Goal: Information Seeking & Learning: Check status

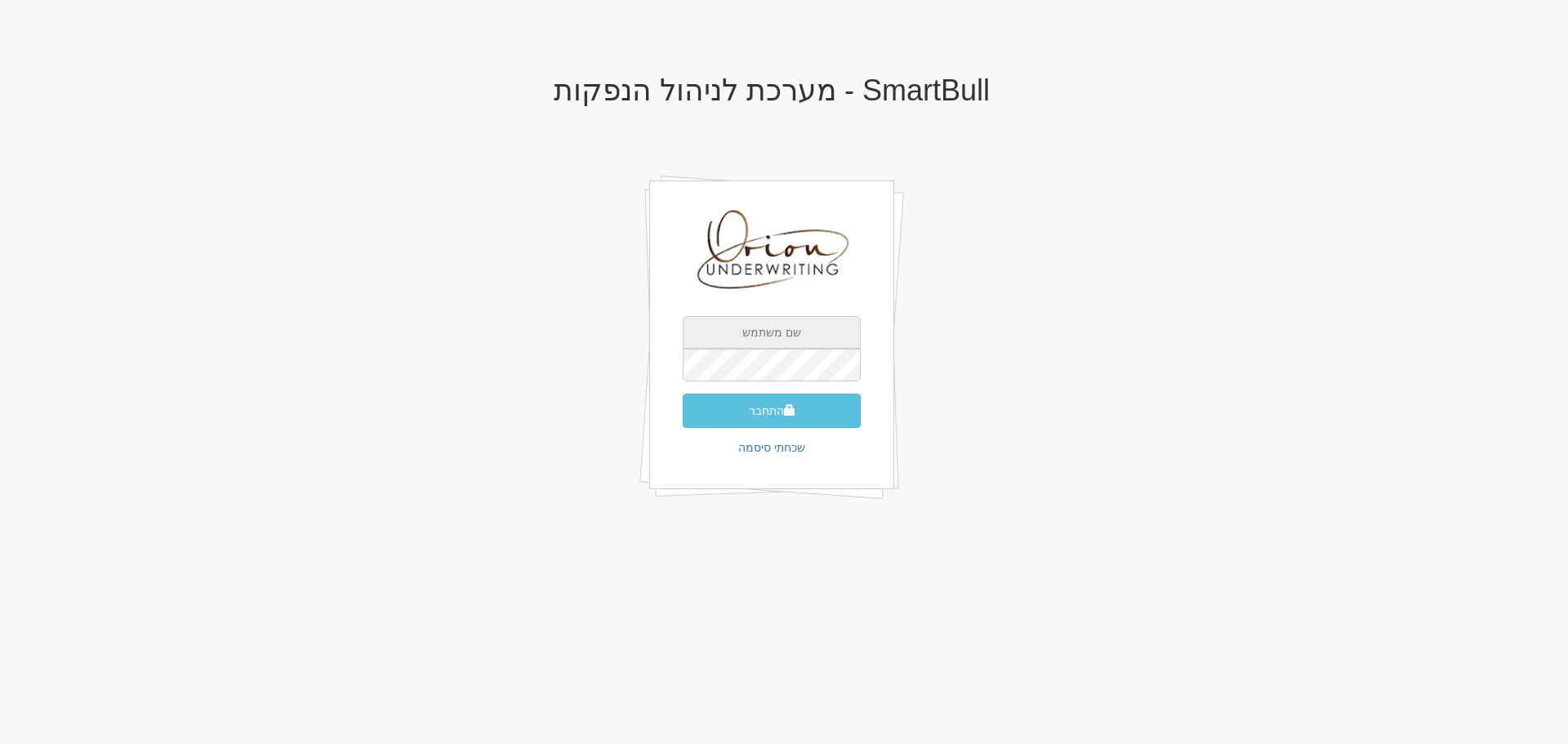
type input "[EMAIL_ADDRESS][DOMAIN_NAME]"
click at [772, 336] on input "[EMAIL_ADDRESS][DOMAIN_NAME]" at bounding box center [772, 332] width 178 height 33
click at [617, 303] on div "SmartBull - מערכת לניהול הנפקות ori@orion-uw.com התחבר שכחתי סיסמה" at bounding box center [772, 306] width 955 height 497
click at [722, 404] on button "התחבר" at bounding box center [772, 411] width 178 height 34
click at [723, 99] on h1 "SmartBull - מערכת לניהול הנפקות" at bounding box center [772, 91] width 955 height 33
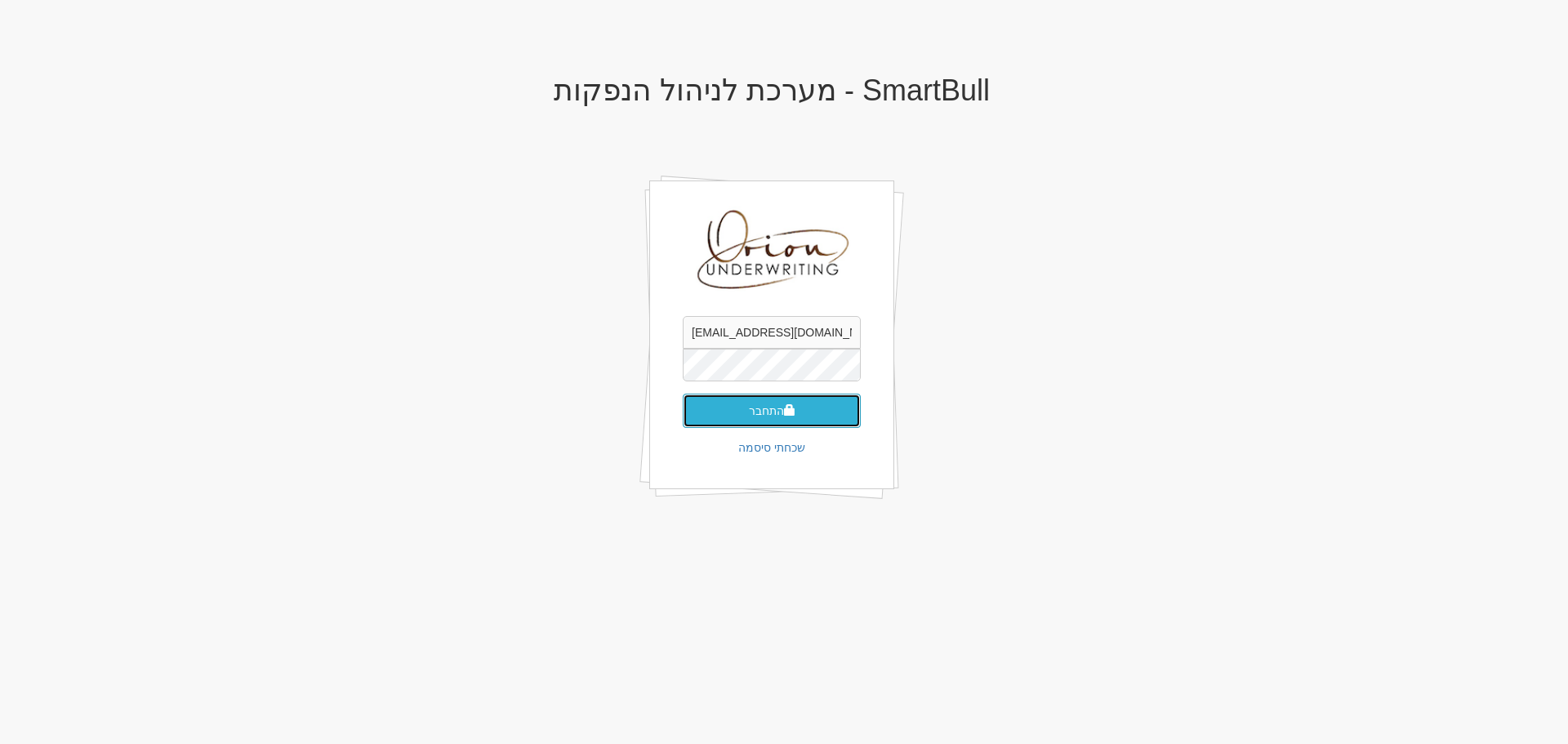
click at [782, 407] on button "התחבר" at bounding box center [772, 411] width 178 height 34
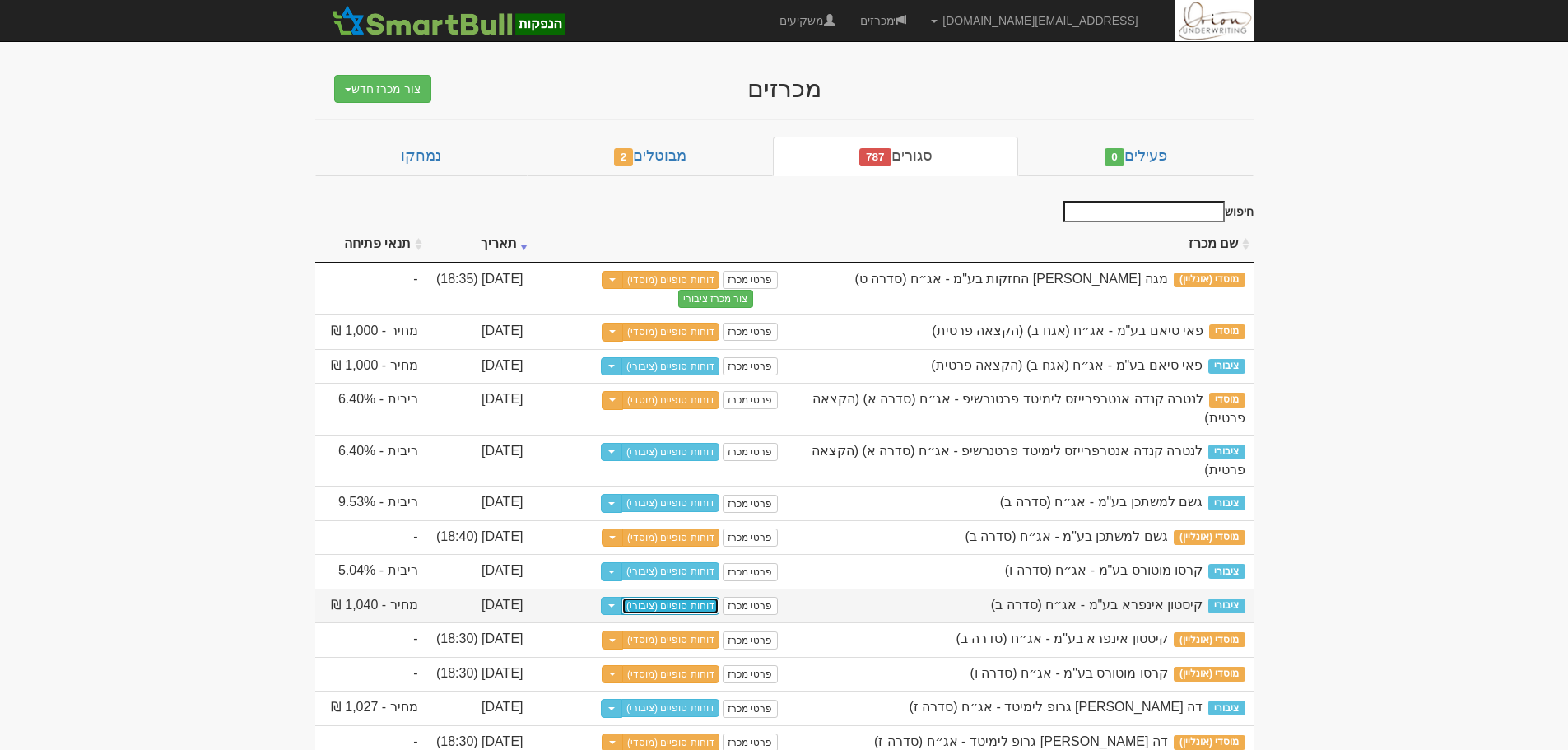
click at [707, 597] on link "דוחות סופיים (ציבורי)" at bounding box center [670, 606] width 98 height 18
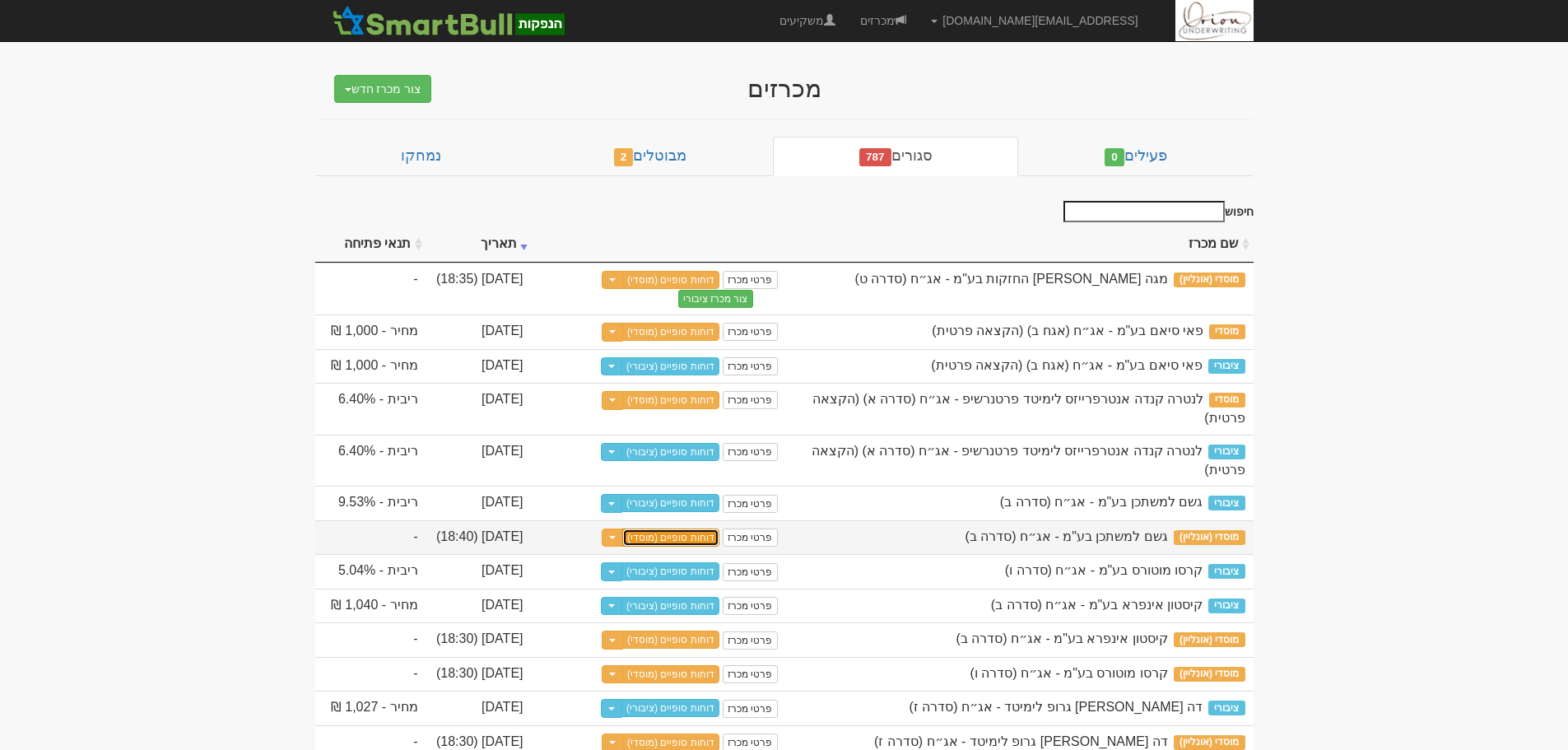
click at [702, 529] on link "דוחות סופיים (מוסדי)" at bounding box center [670, 537] width 97 height 18
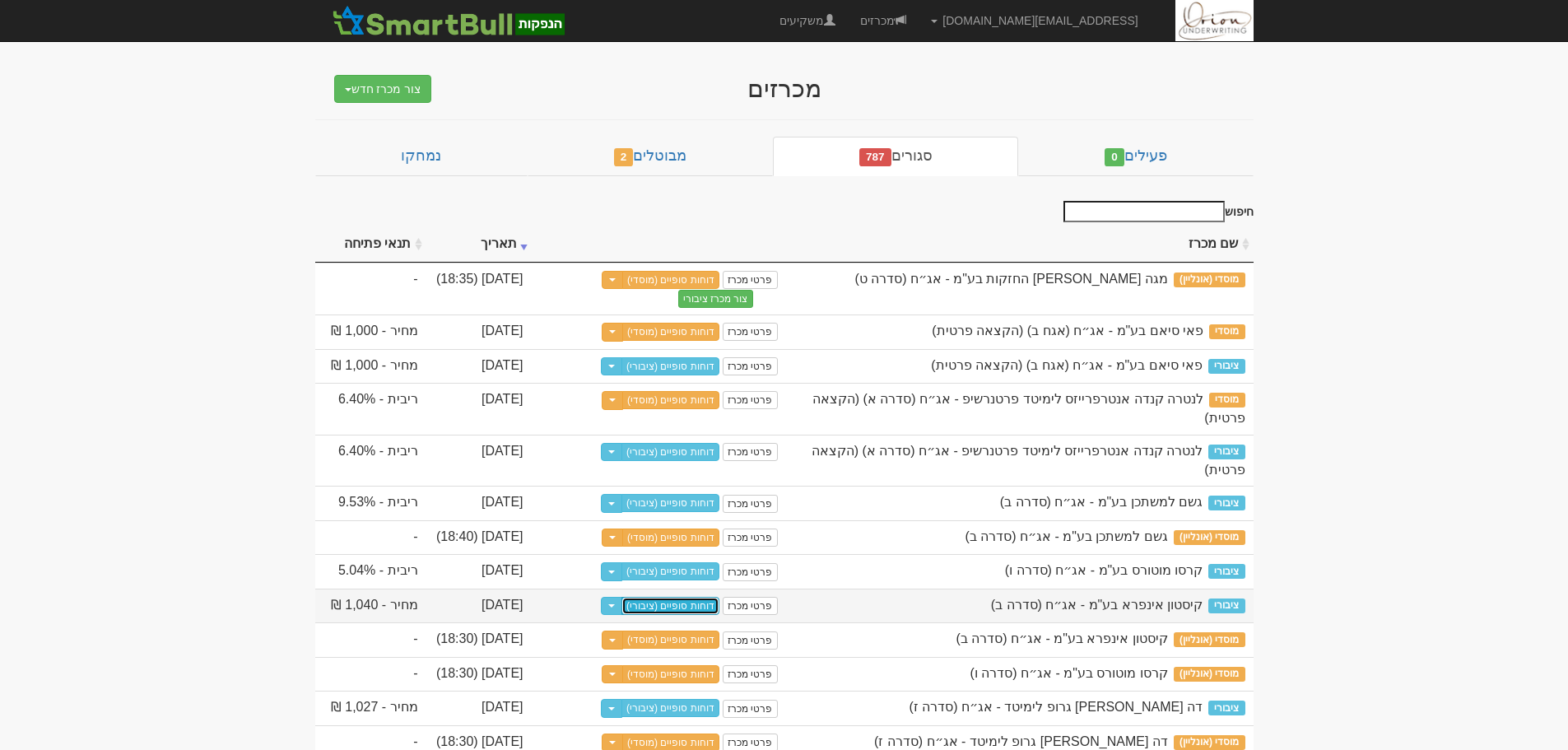
click at [675, 597] on link "דוחות סופיים (ציבורי)" at bounding box center [670, 606] width 98 height 18
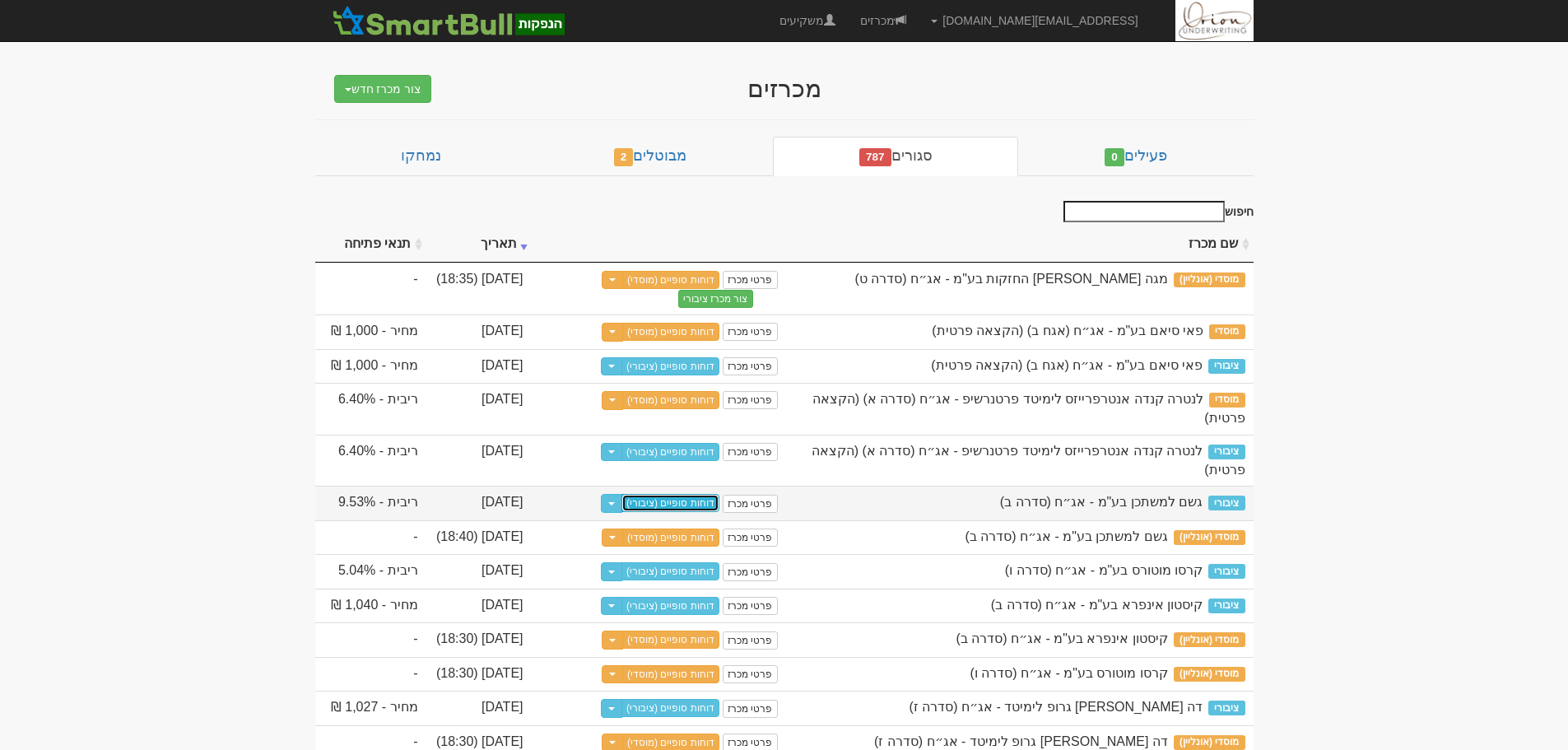
click at [693, 494] on link "דוחות סופיים (ציבורי)" at bounding box center [670, 503] width 98 height 18
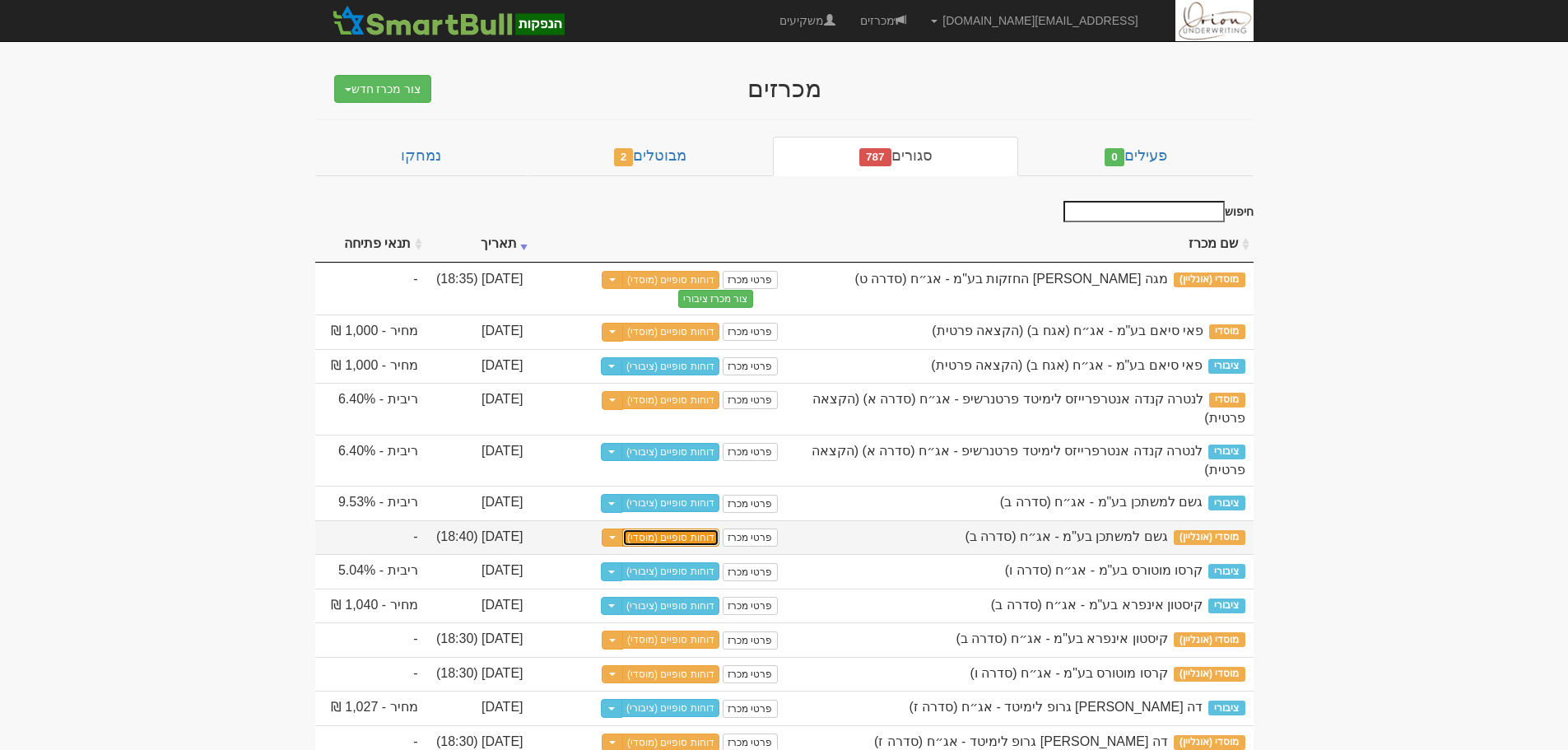
drag, startPoint x: 701, startPoint y: 503, endPoint x: 713, endPoint y: 486, distance: 20.8
click at [701, 529] on link "דוחות סופיים (מוסדי)" at bounding box center [670, 537] width 97 height 18
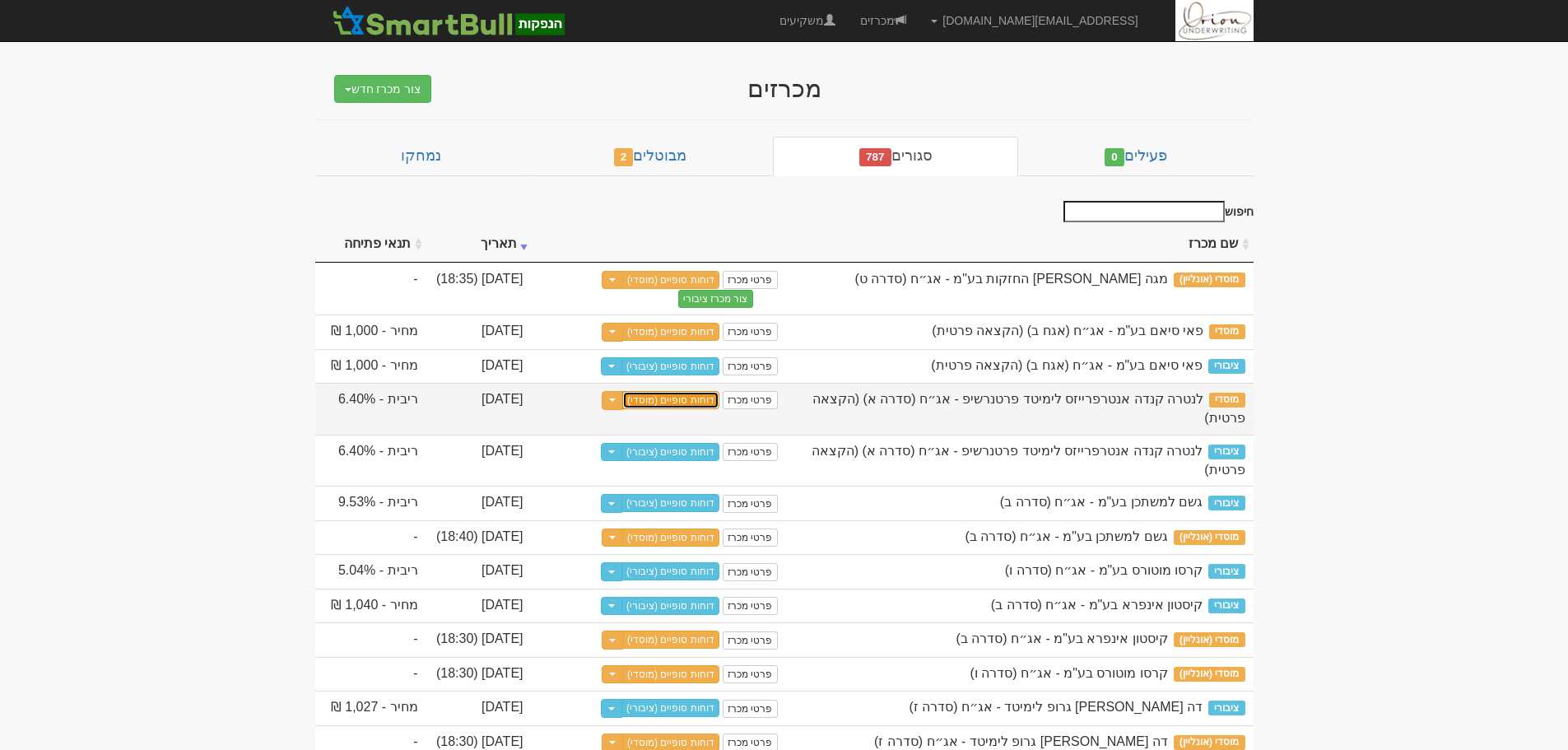
click at [690, 401] on link "דוחות סופיים (מוסדי)" at bounding box center [670, 400] width 97 height 18
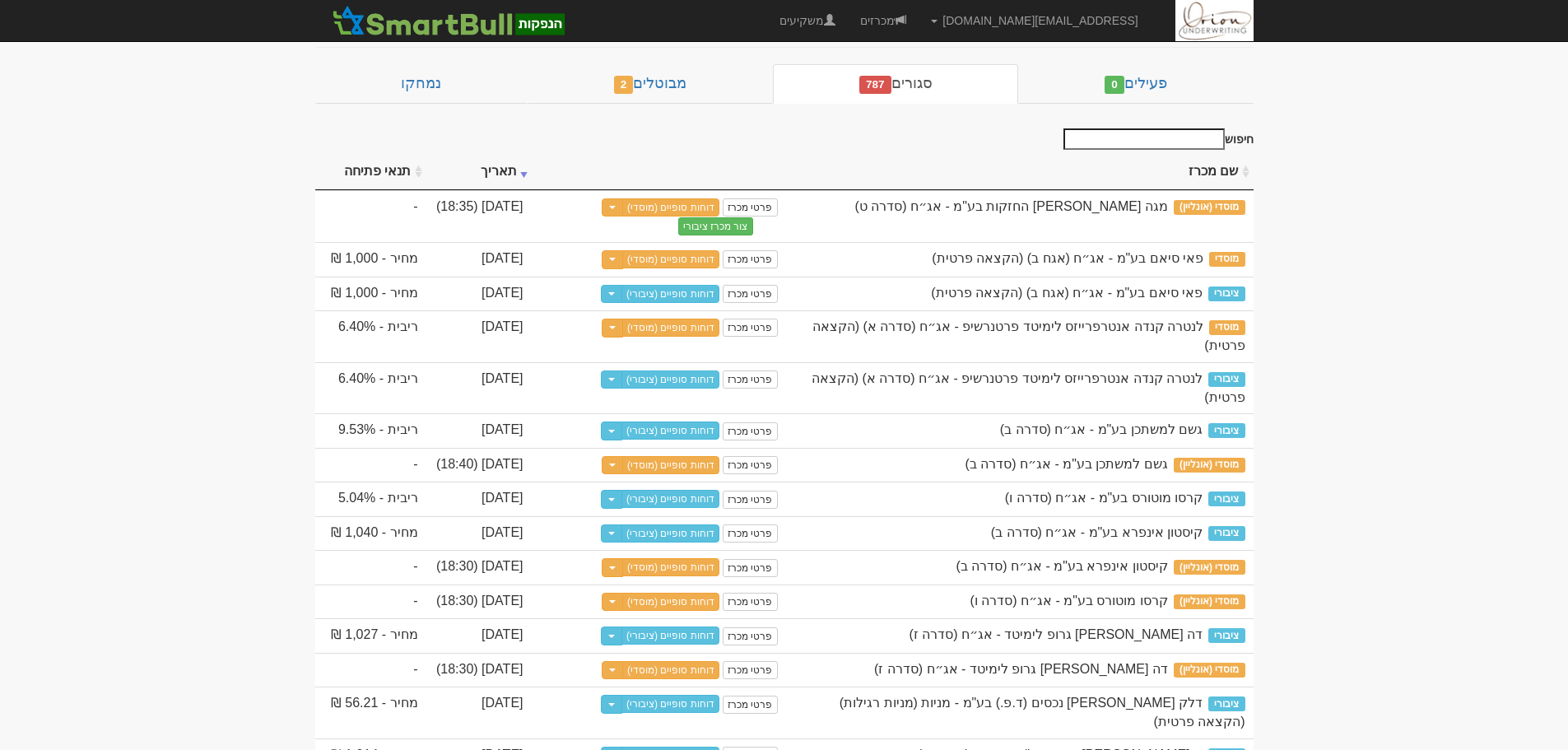
scroll to position [164, 0]
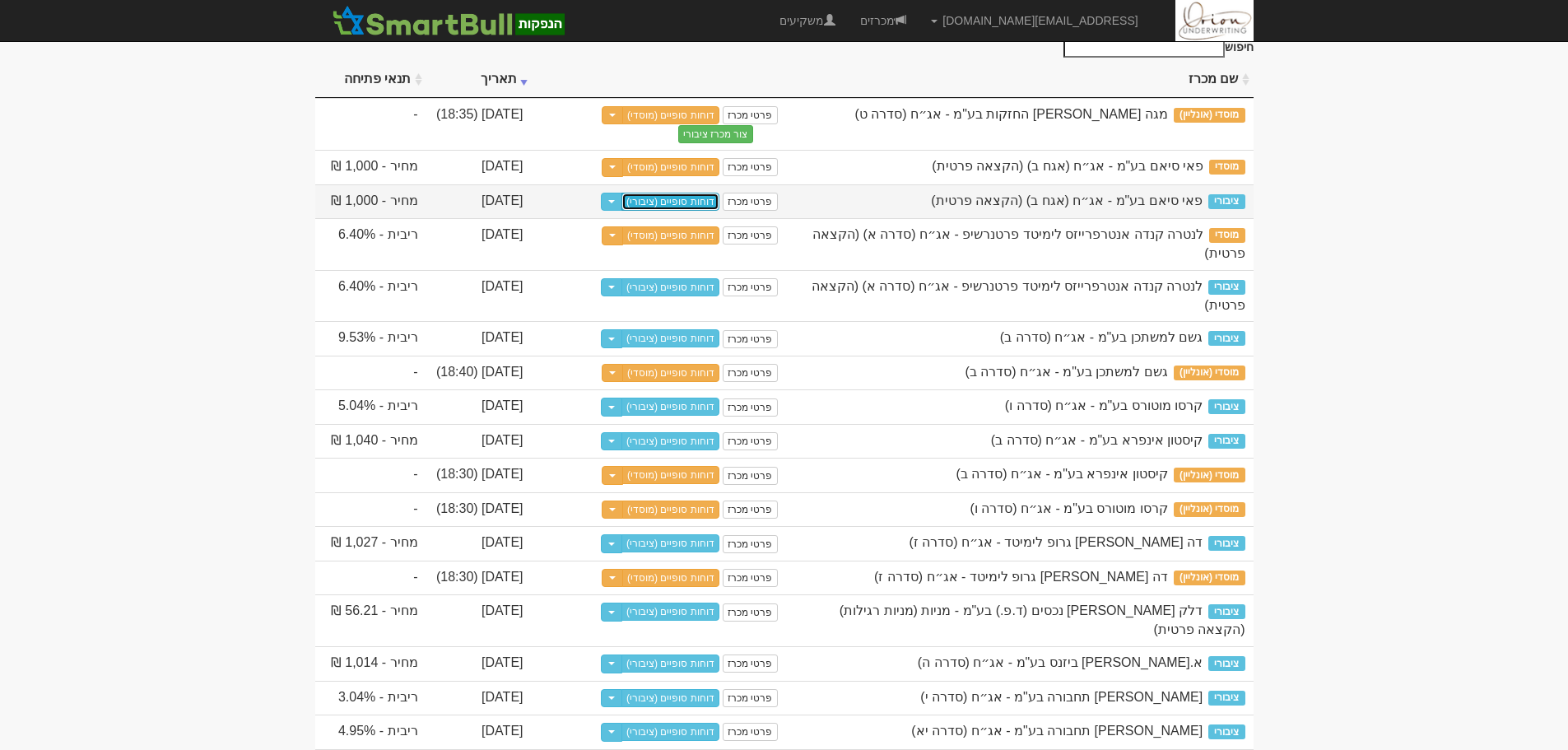
click at [693, 197] on link "דוחות סופיים (ציבורי)" at bounding box center [670, 202] width 98 height 18
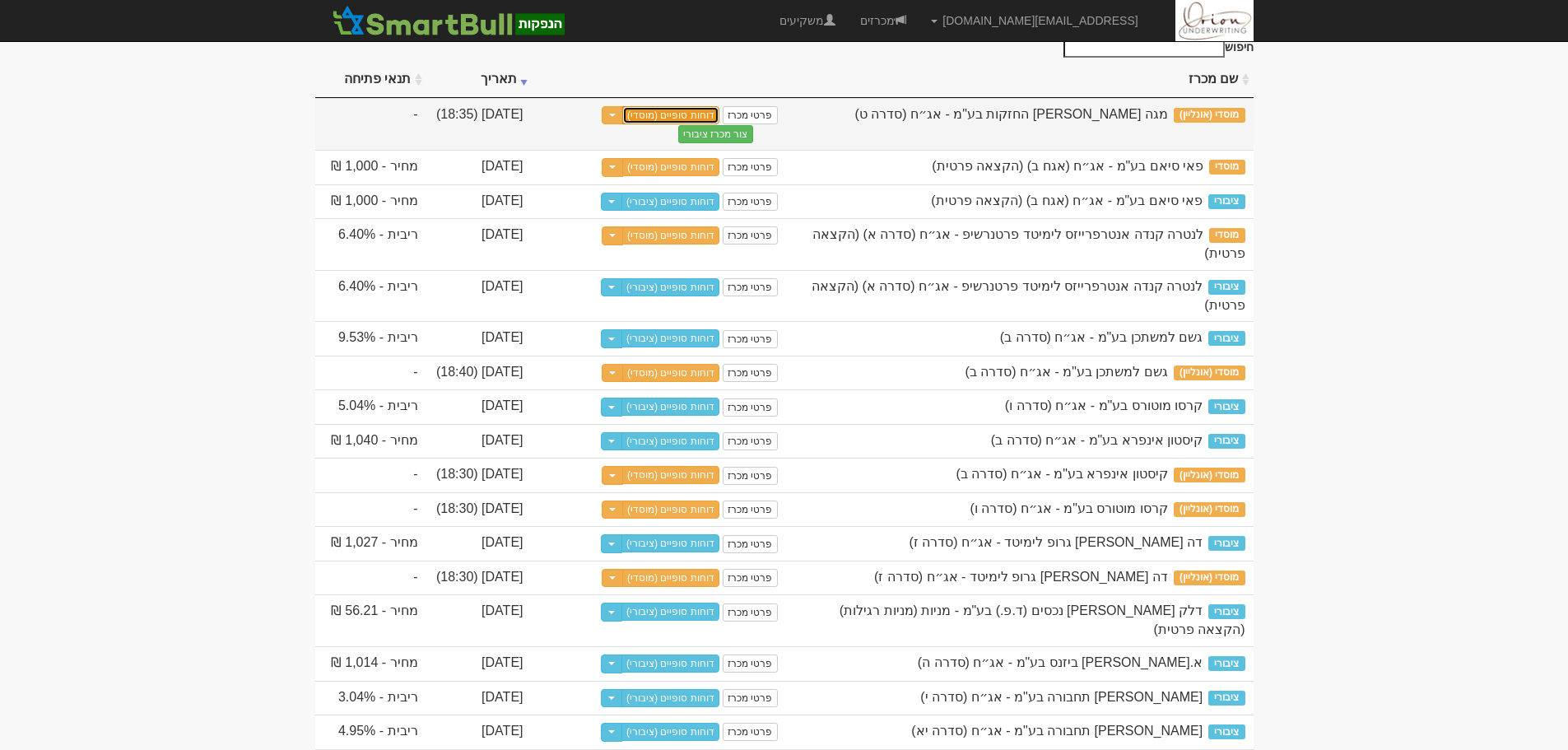
click at [655, 119] on link "דוחות סופיים (מוסדי)" at bounding box center [670, 115] width 97 height 18
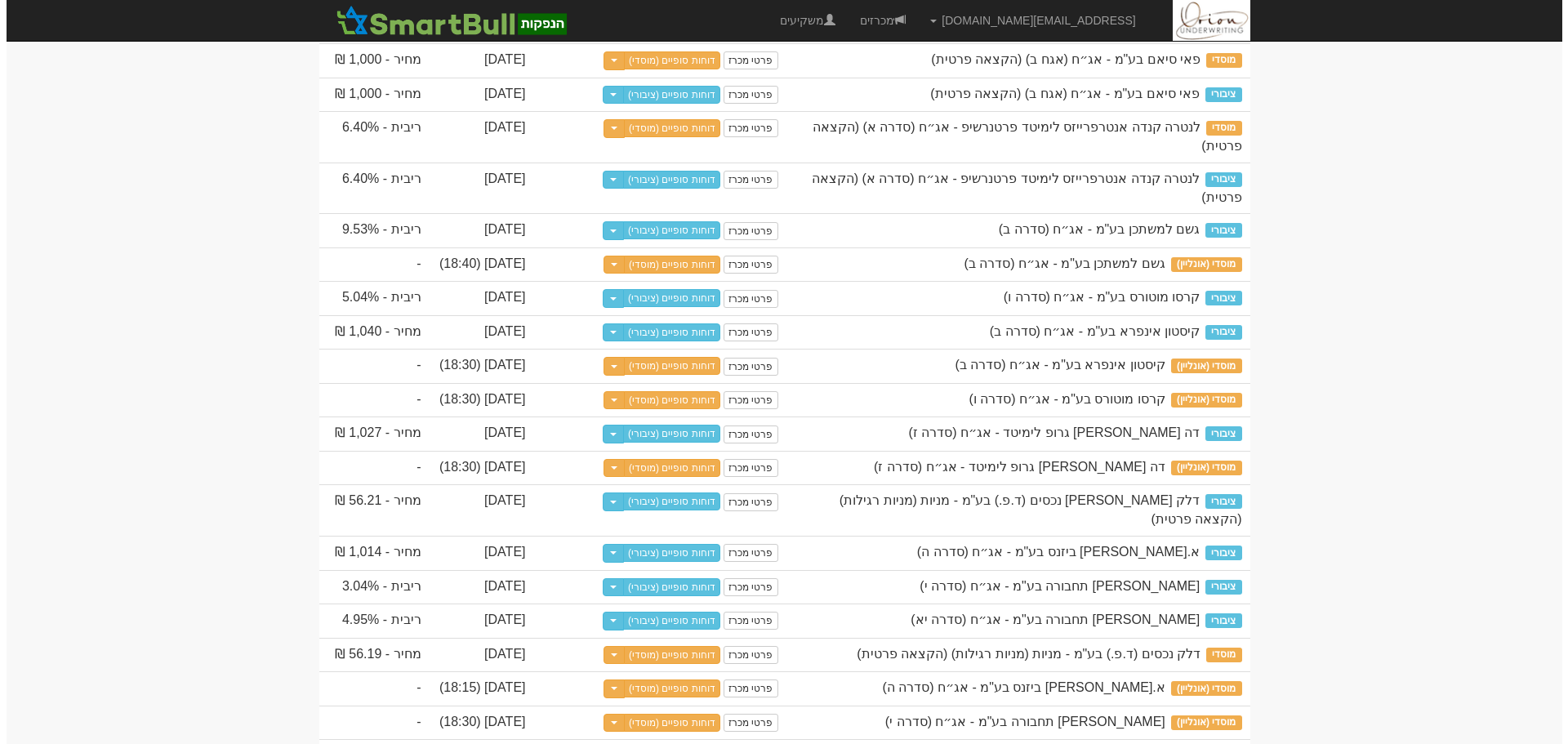
scroll to position [0, 0]
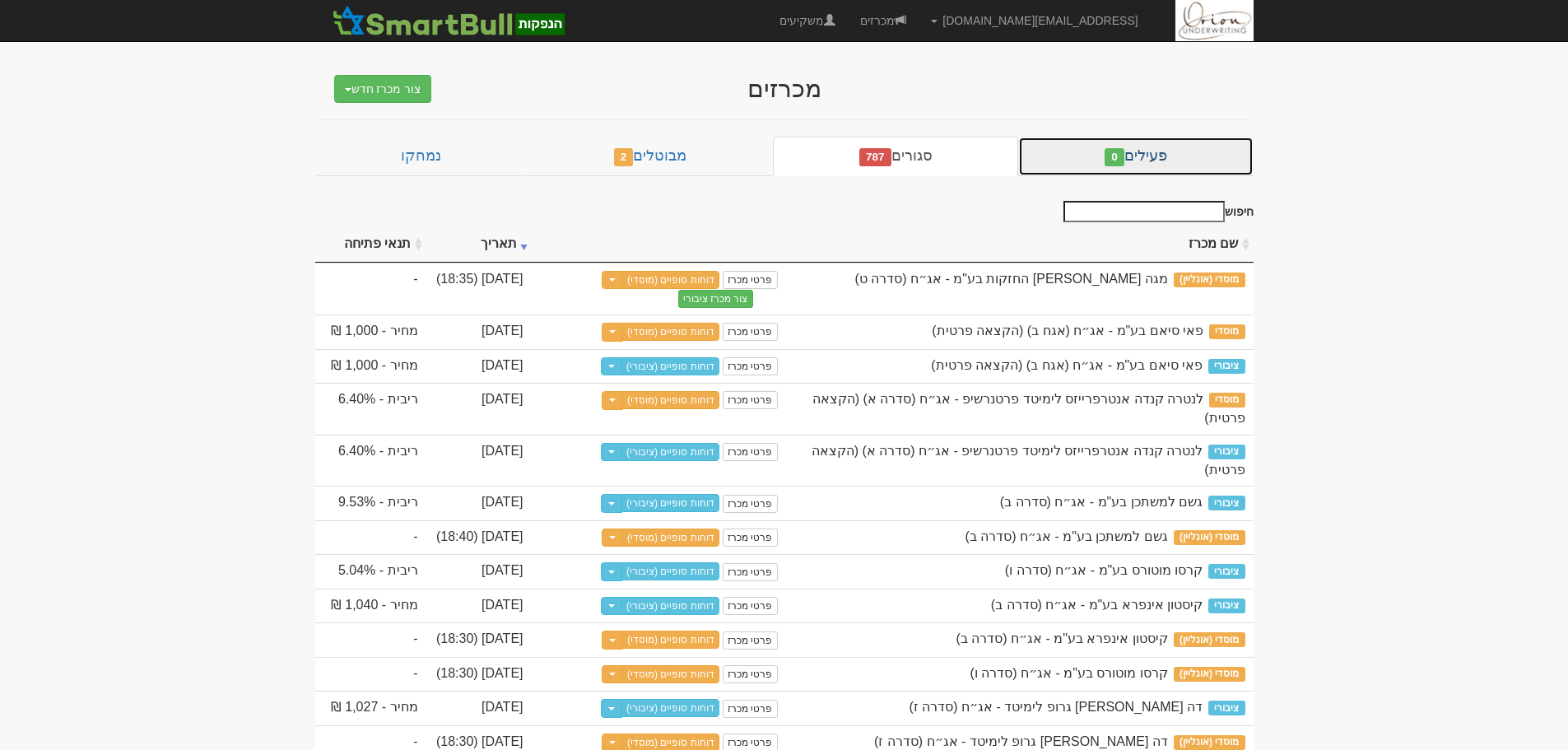
click at [1133, 148] on link "פעילים 0" at bounding box center [1135, 157] width 234 height 40
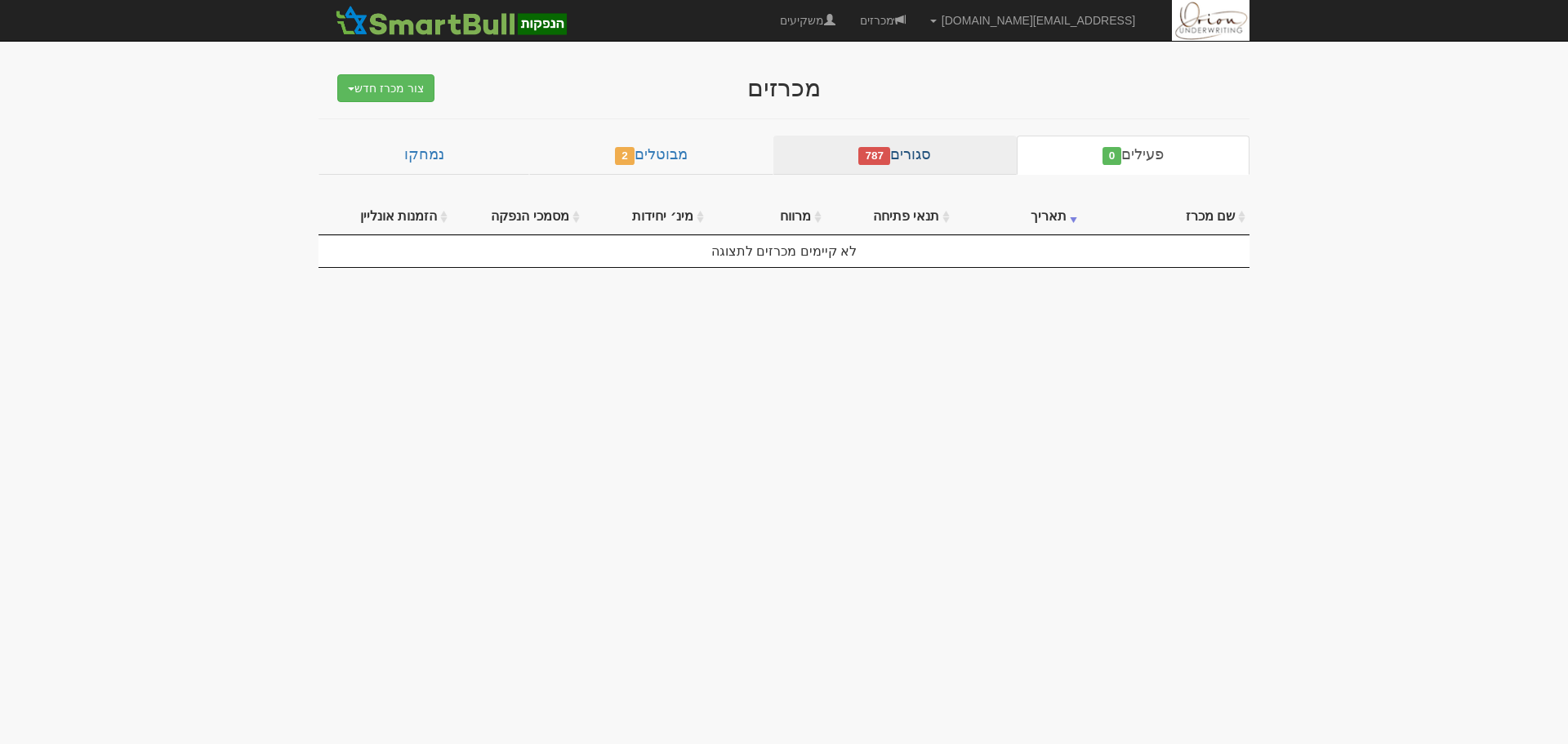
drag, startPoint x: 973, startPoint y: 178, endPoint x: 970, endPoint y: 164, distance: 14.3
click at [972, 178] on div "פעילים 0 סגורים 787 מבוטלים 2 נמחקו שם מכרז תאריך תנאי פתיחה מרווח מינ׳ יחידות …" at bounding box center [784, 202] width 931 height 132
click at [969, 162] on link "סגורים 787" at bounding box center [895, 155] width 244 height 39
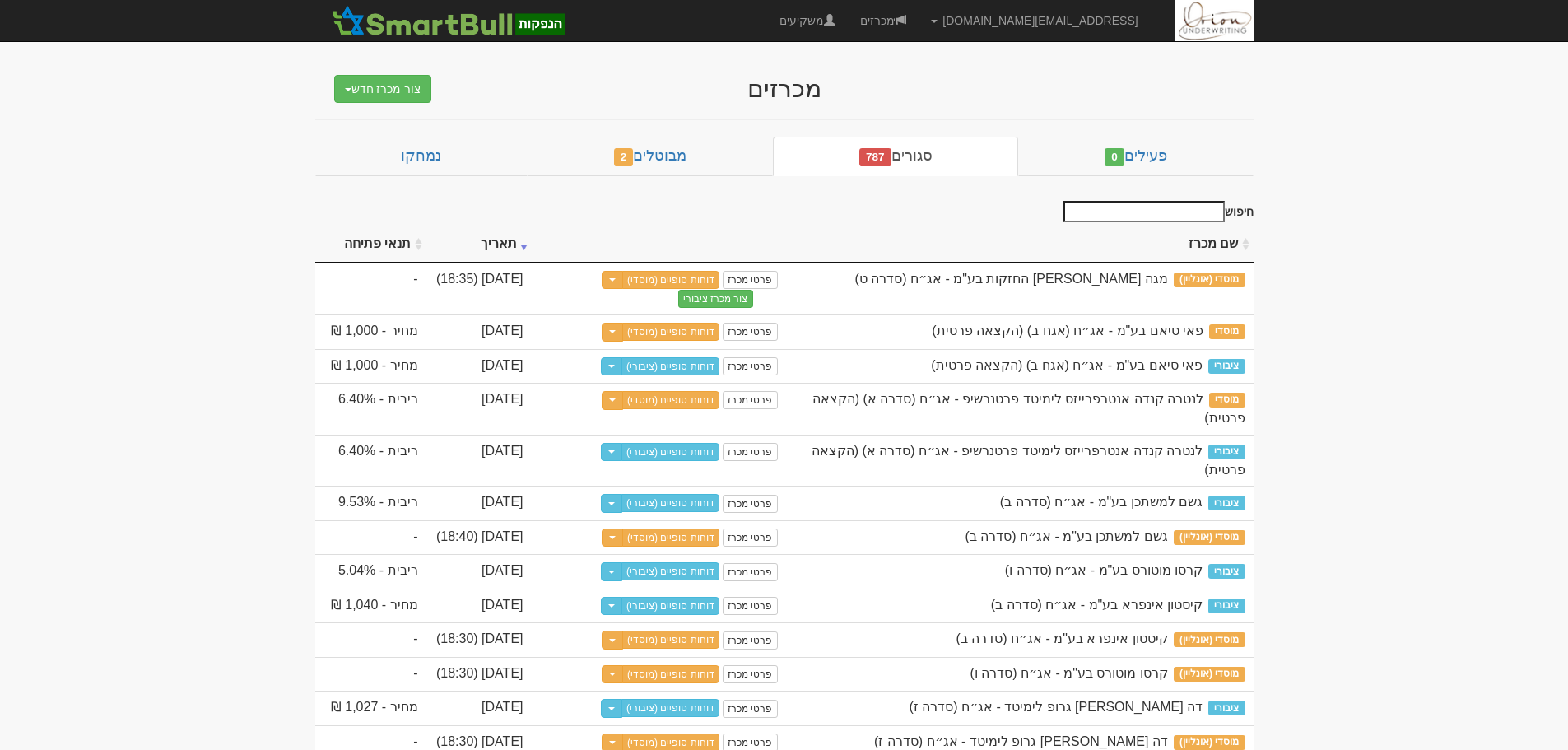
click at [1172, 211] on input "חיפוש" at bounding box center [1144, 211] width 162 height 22
click at [1120, 203] on input "חיפוש" at bounding box center [1144, 211] width 162 height 22
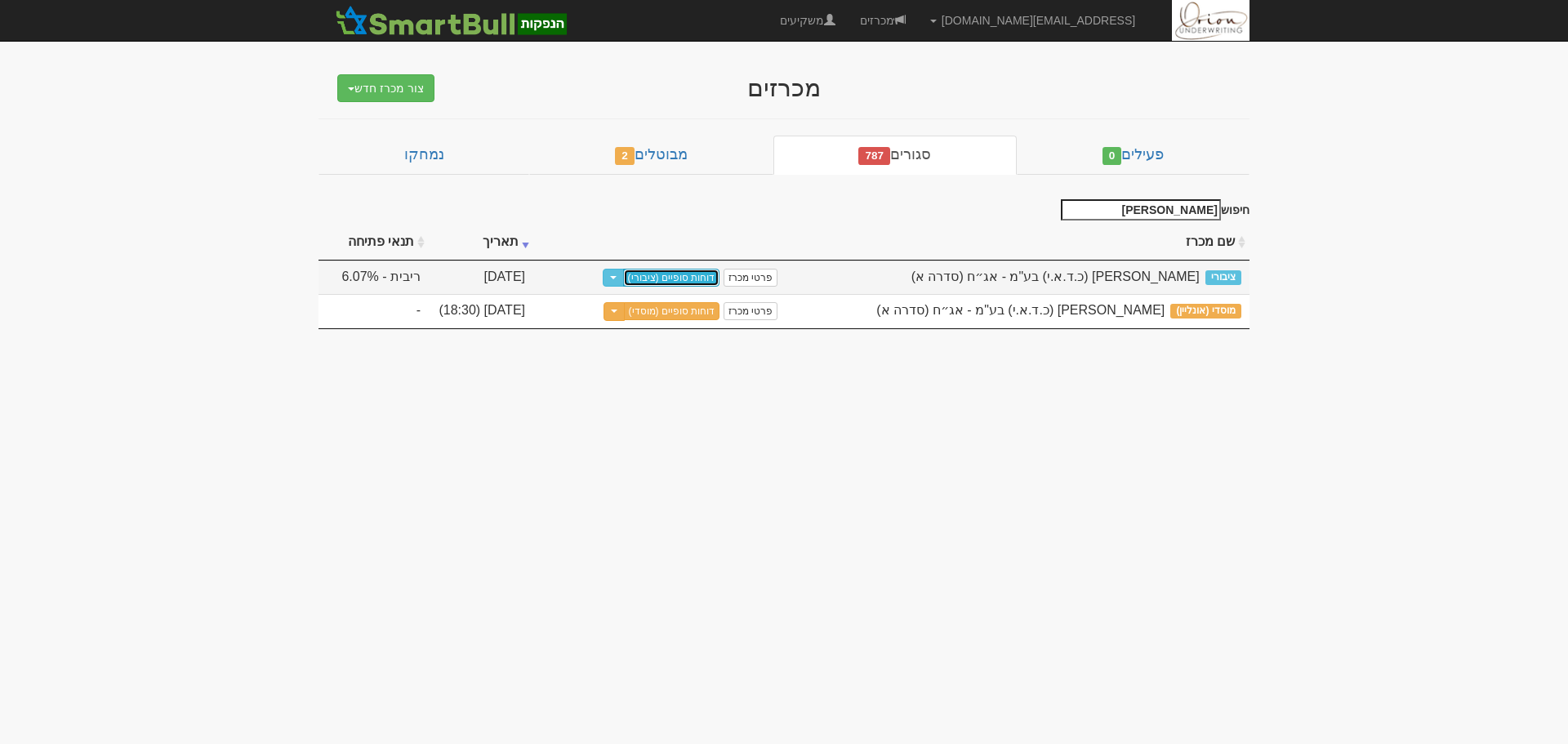
click at [697, 275] on link "דוחות סופיים (ציבורי)" at bounding box center [671, 277] width 97 height 18
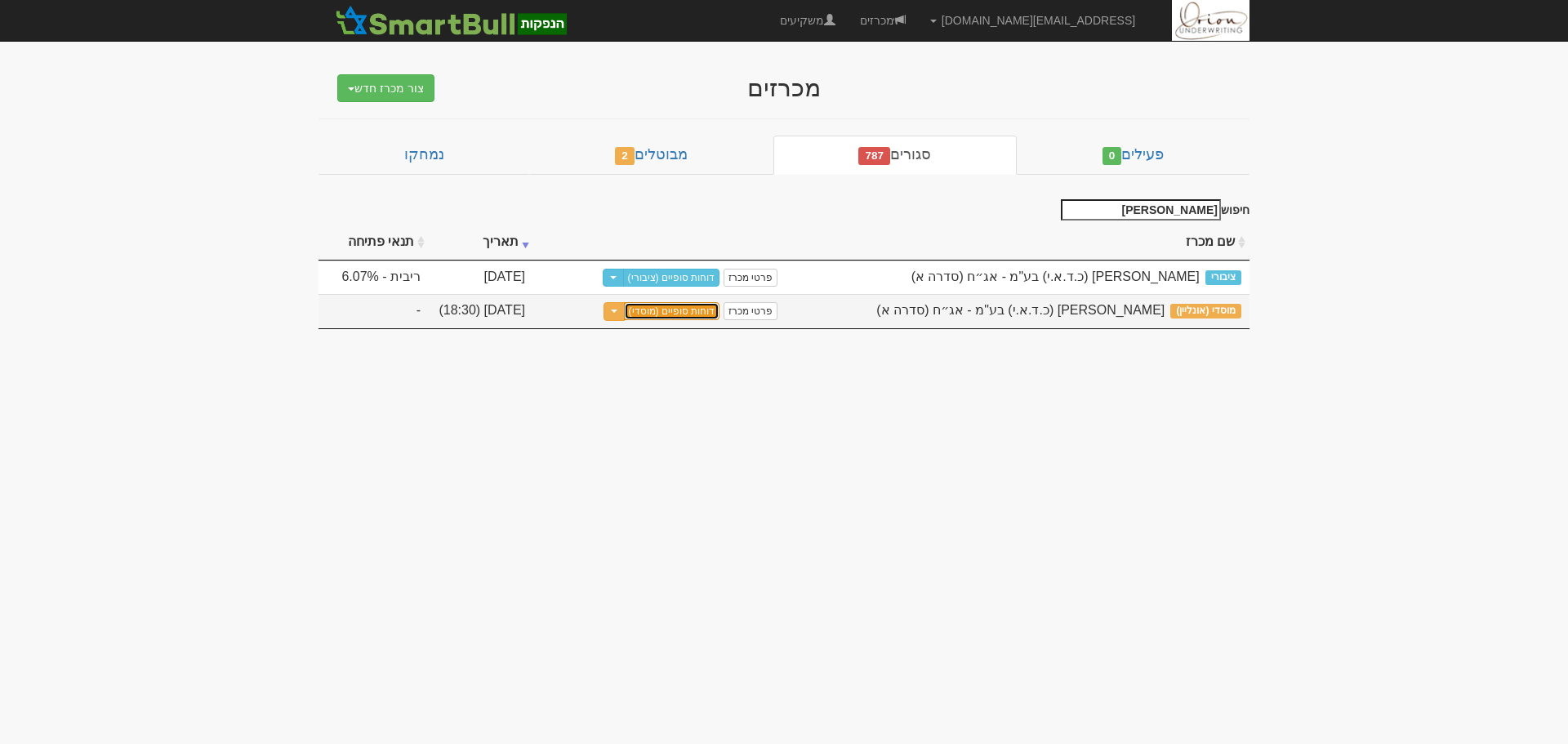
click at [668, 308] on link "דוחות סופיים (מוסדי)" at bounding box center [672, 311] width 96 height 18
click at [1115, 204] on input "אלמוג" at bounding box center [1141, 209] width 160 height 21
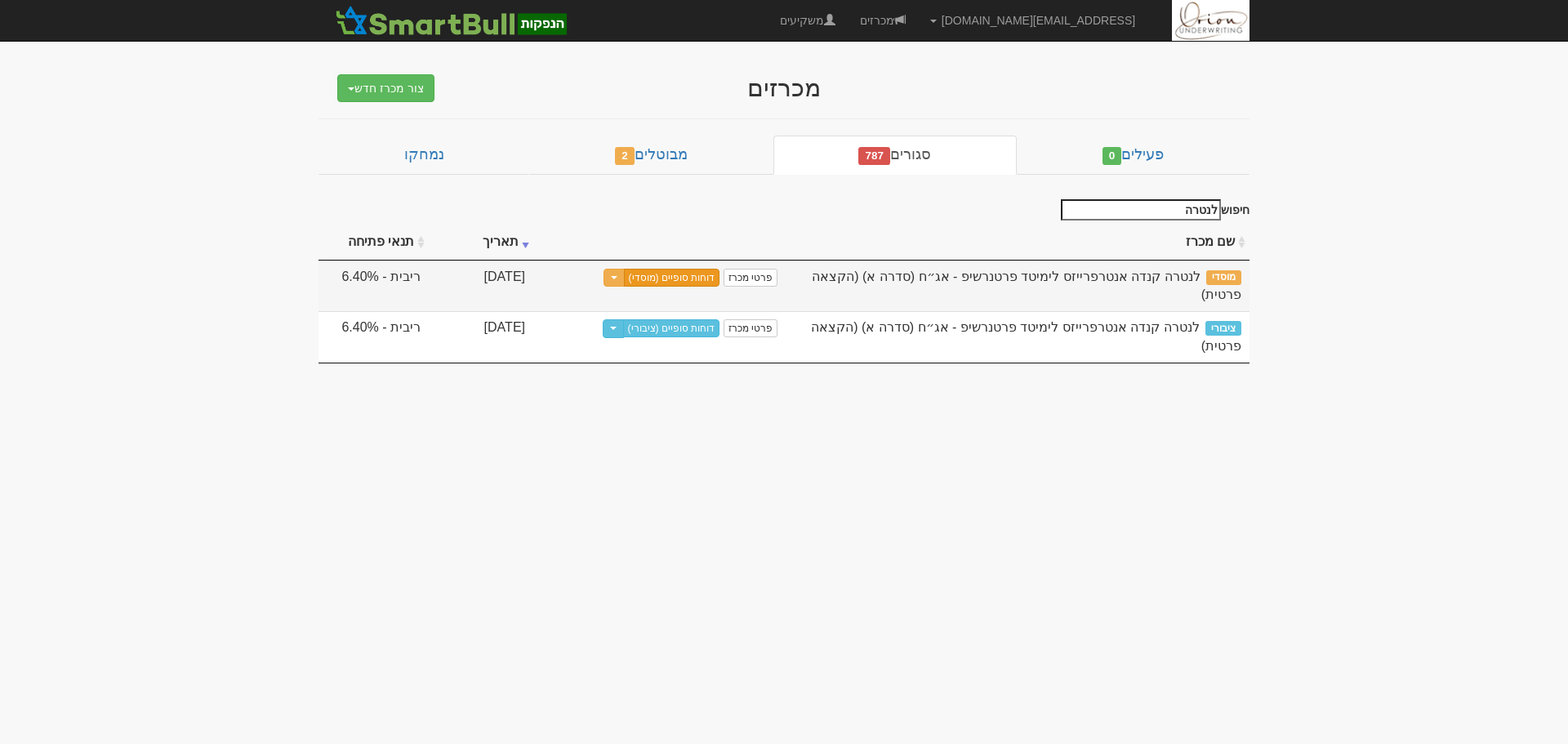
type input "לנטרה"
click at [694, 276] on link "דוחות סופיים (מוסדי)" at bounding box center [672, 277] width 96 height 18
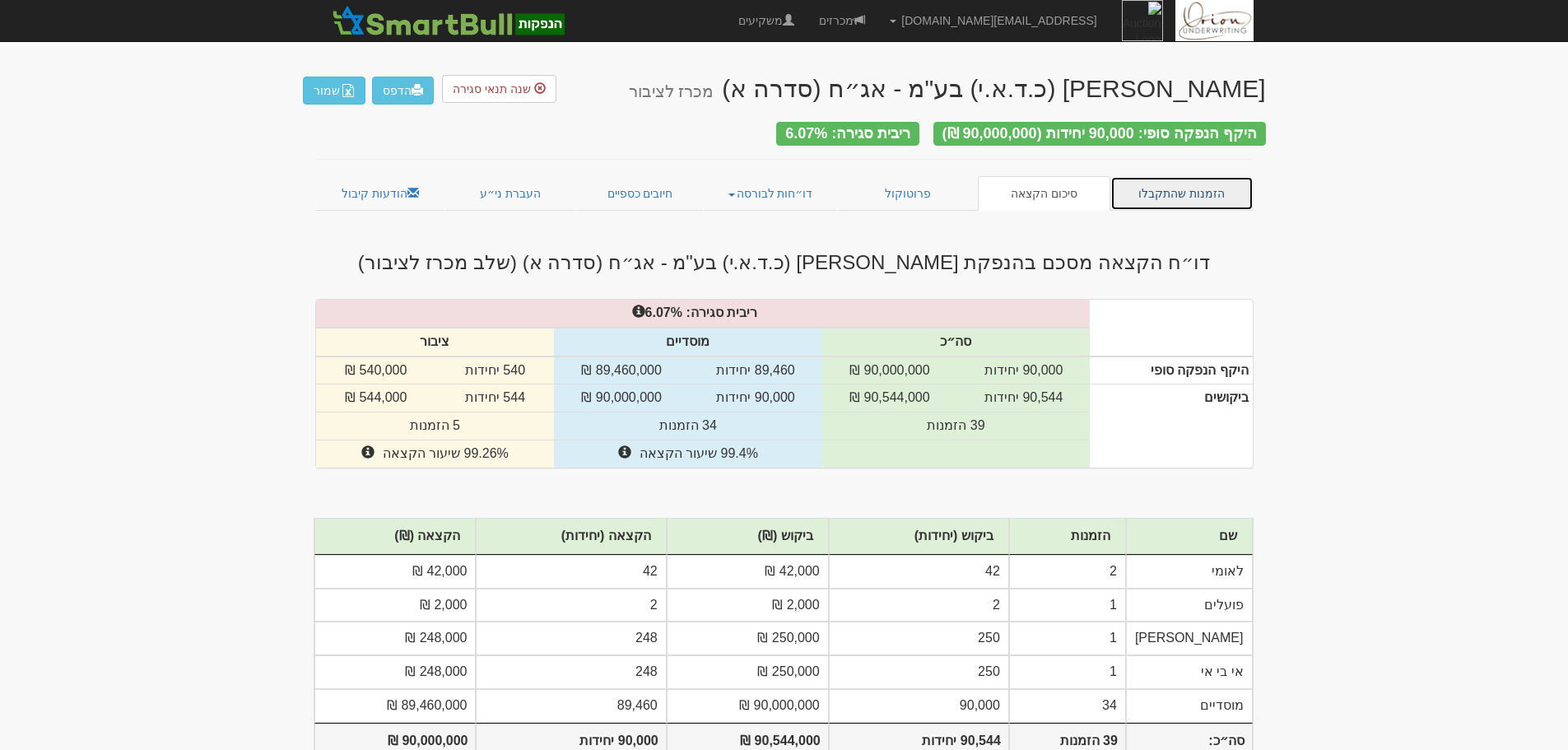
click at [1156, 176] on link "הזמנות שהתקבלו" at bounding box center [1182, 194] width 144 height 35
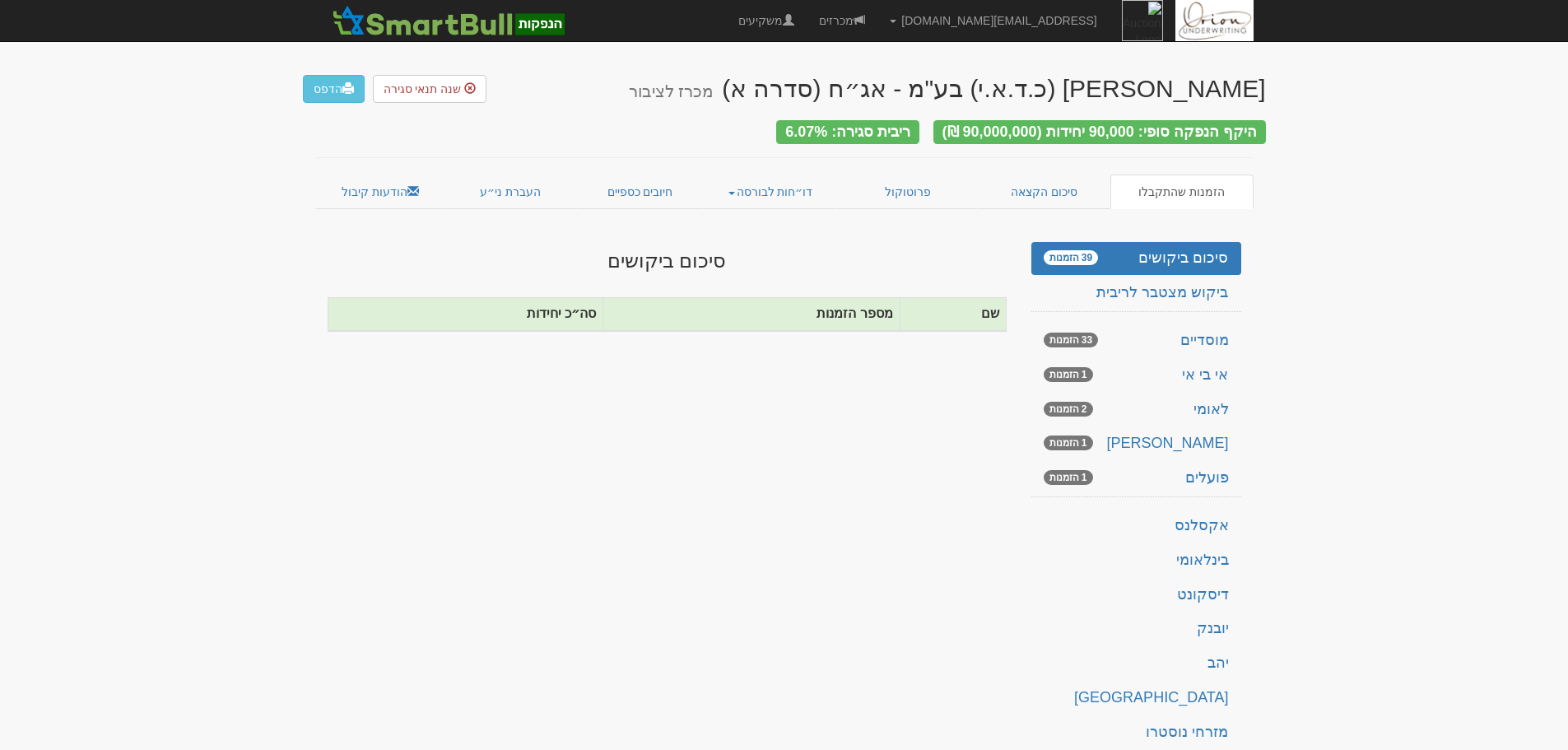
click at [1033, 189] on link "סיכום הקצאה" at bounding box center [1044, 192] width 132 height 35
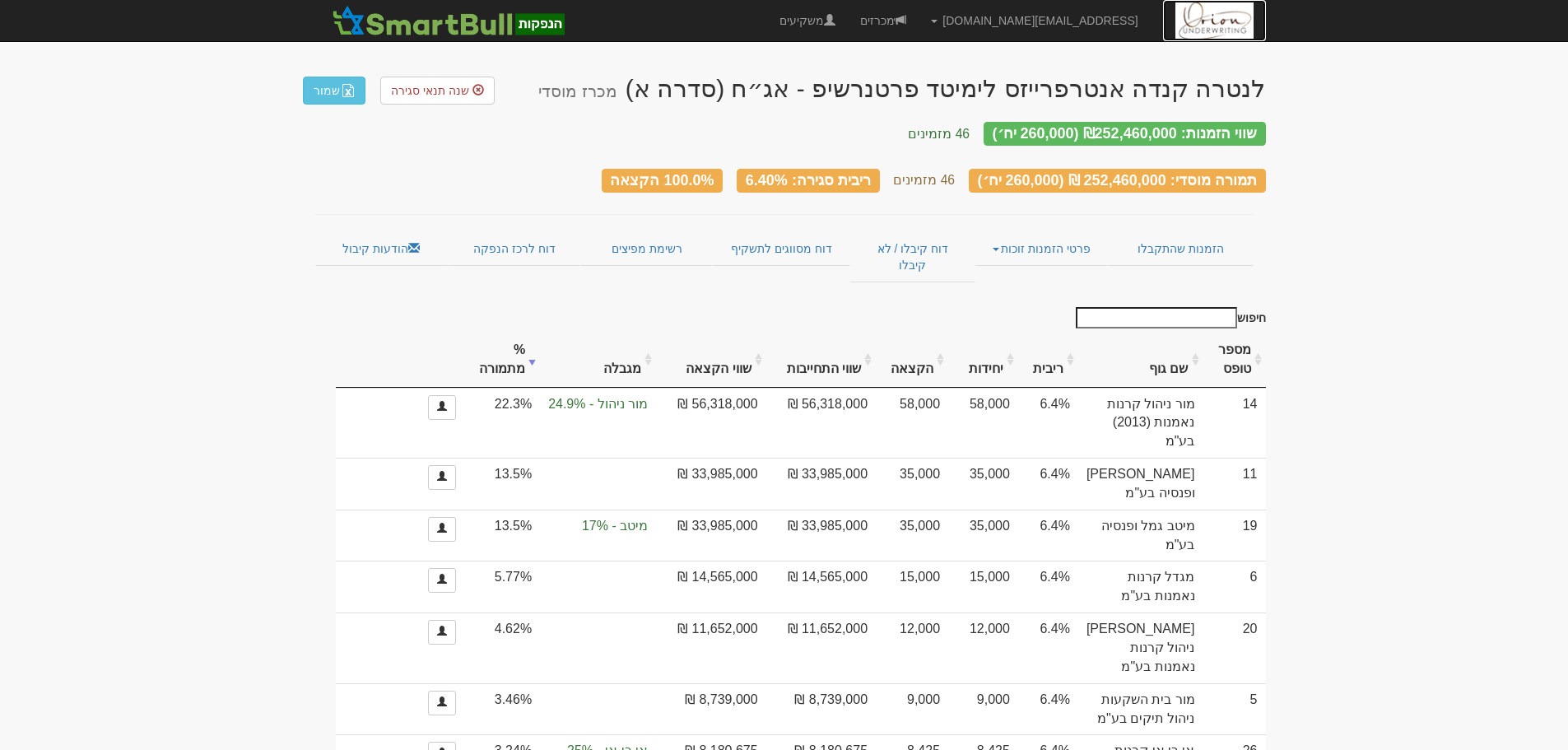
click at [1235, 28] on img at bounding box center [1214, 21] width 78 height 42
click at [509, 28] on img at bounding box center [449, 21] width 242 height 33
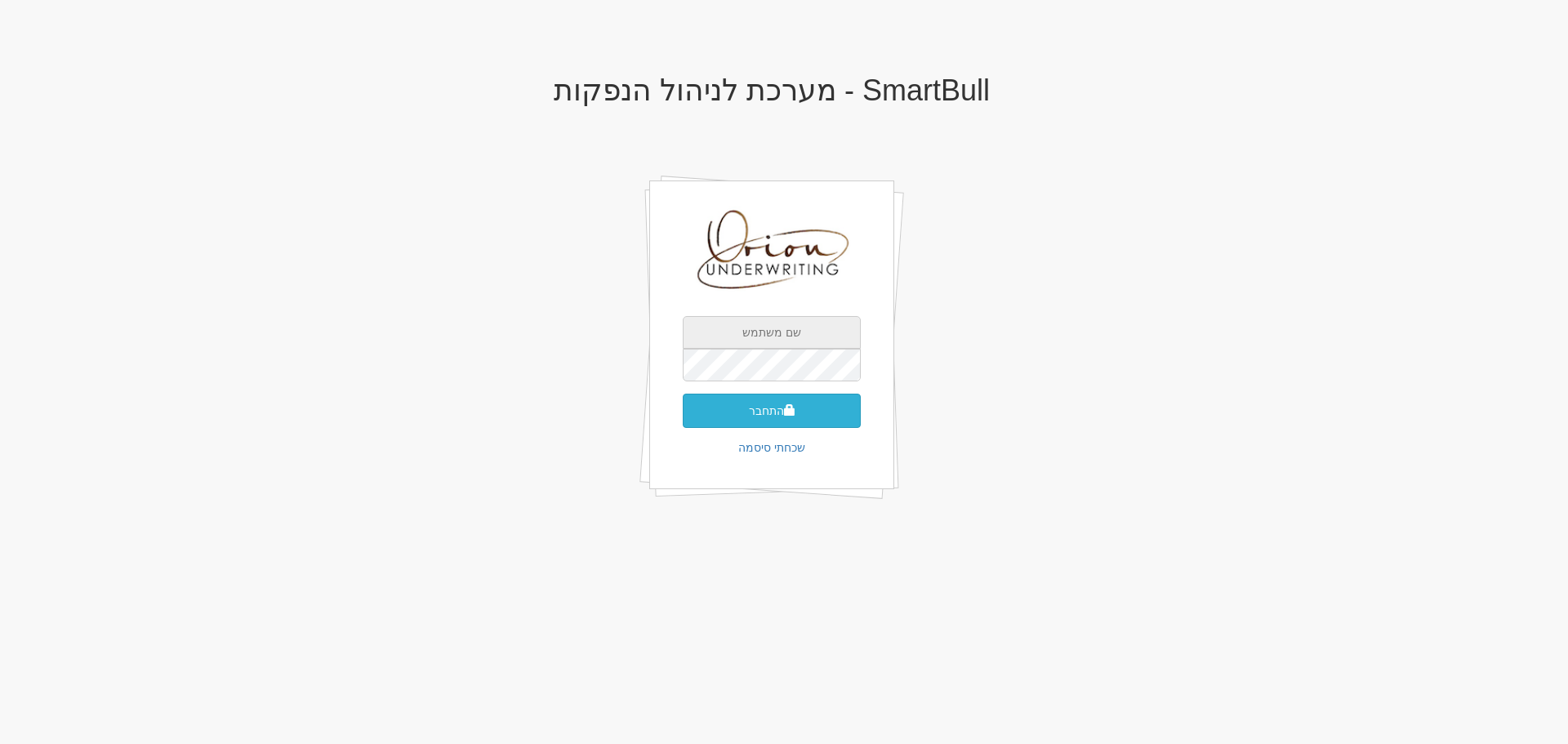
type input "[EMAIL_ADDRESS][DOMAIN_NAME]"
click at [821, 402] on button "התחבר" at bounding box center [772, 411] width 178 height 34
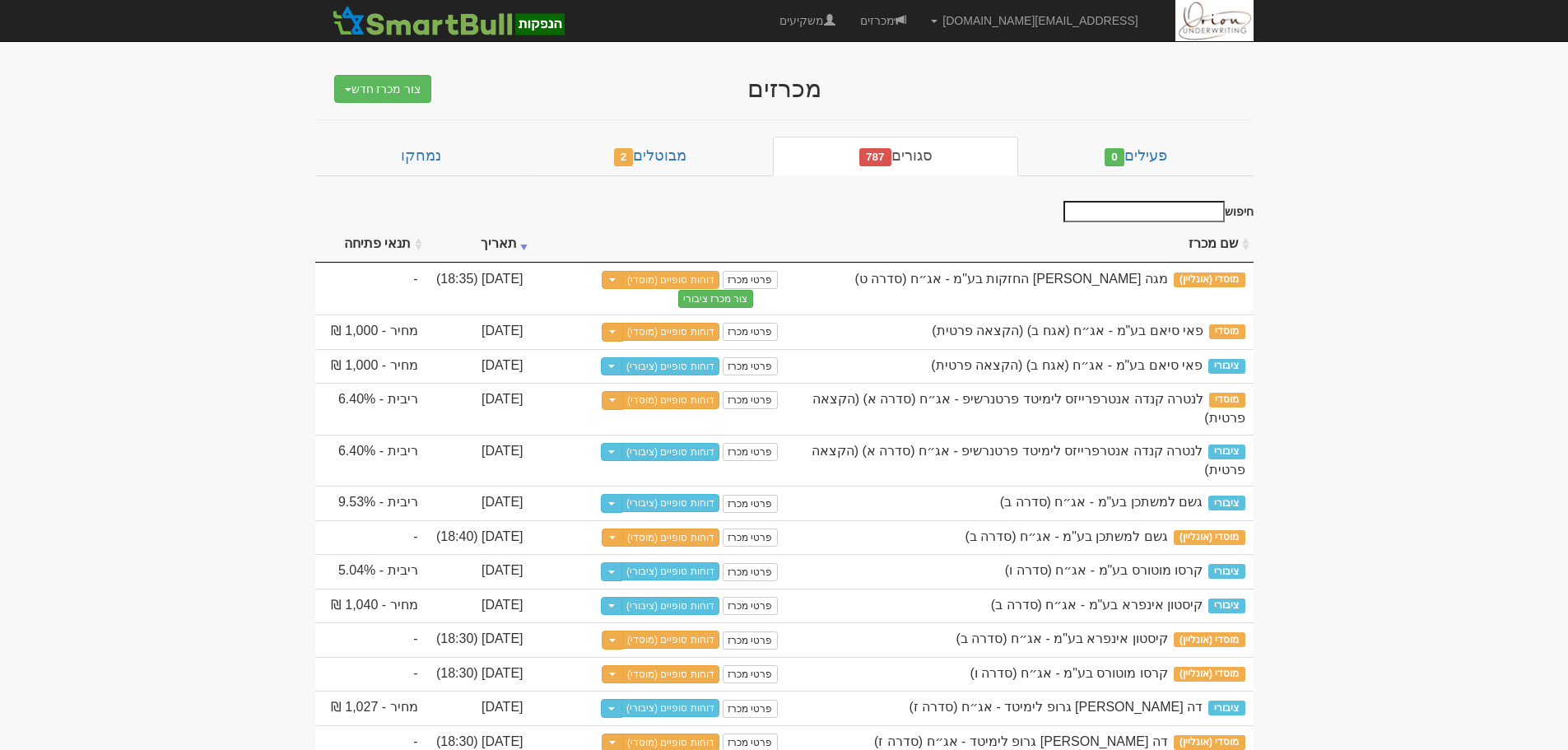
click at [1191, 207] on input "חיפוש" at bounding box center [1144, 211] width 162 height 22
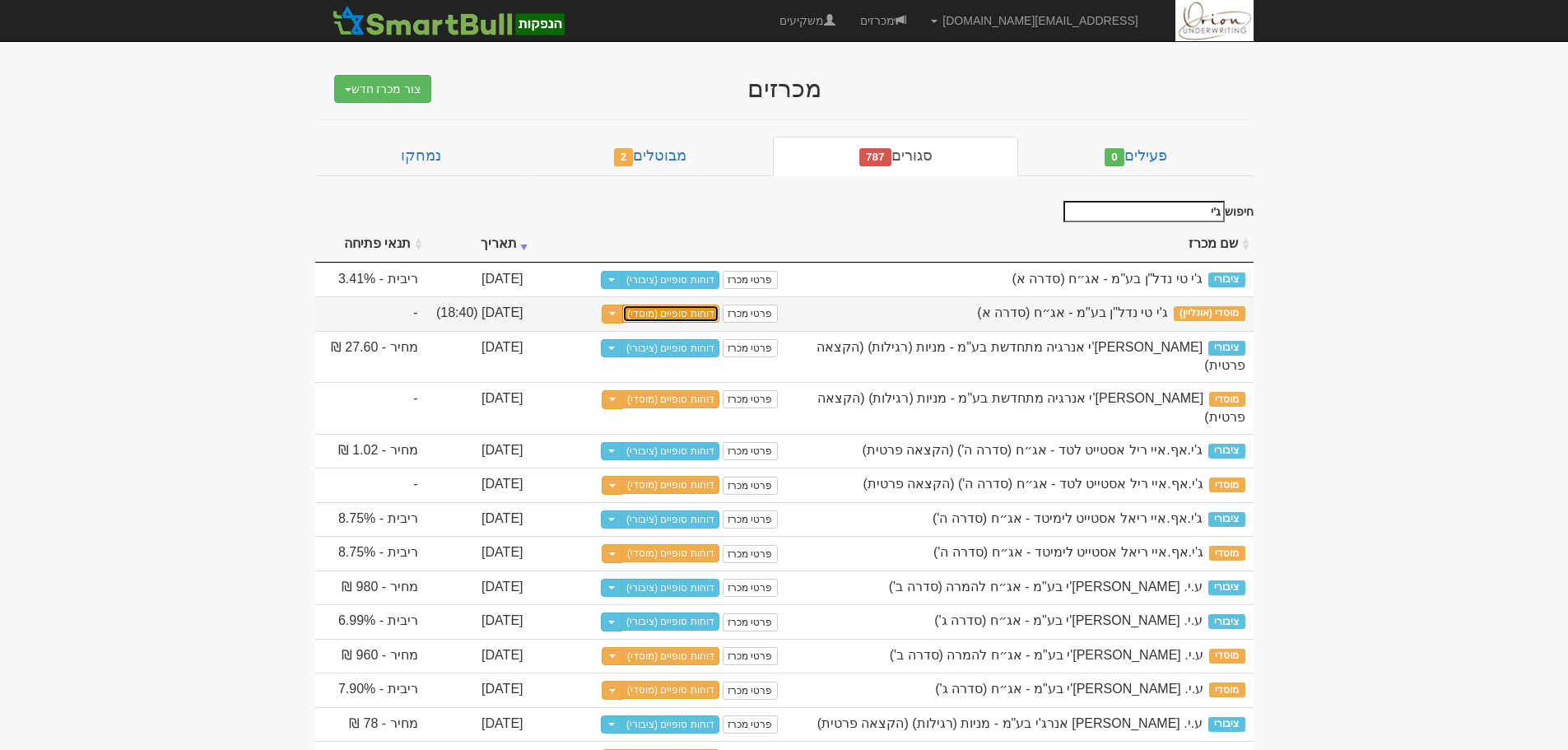
click at [673, 318] on link "דוחות סופיים (מוסדי)" at bounding box center [670, 313] width 97 height 18
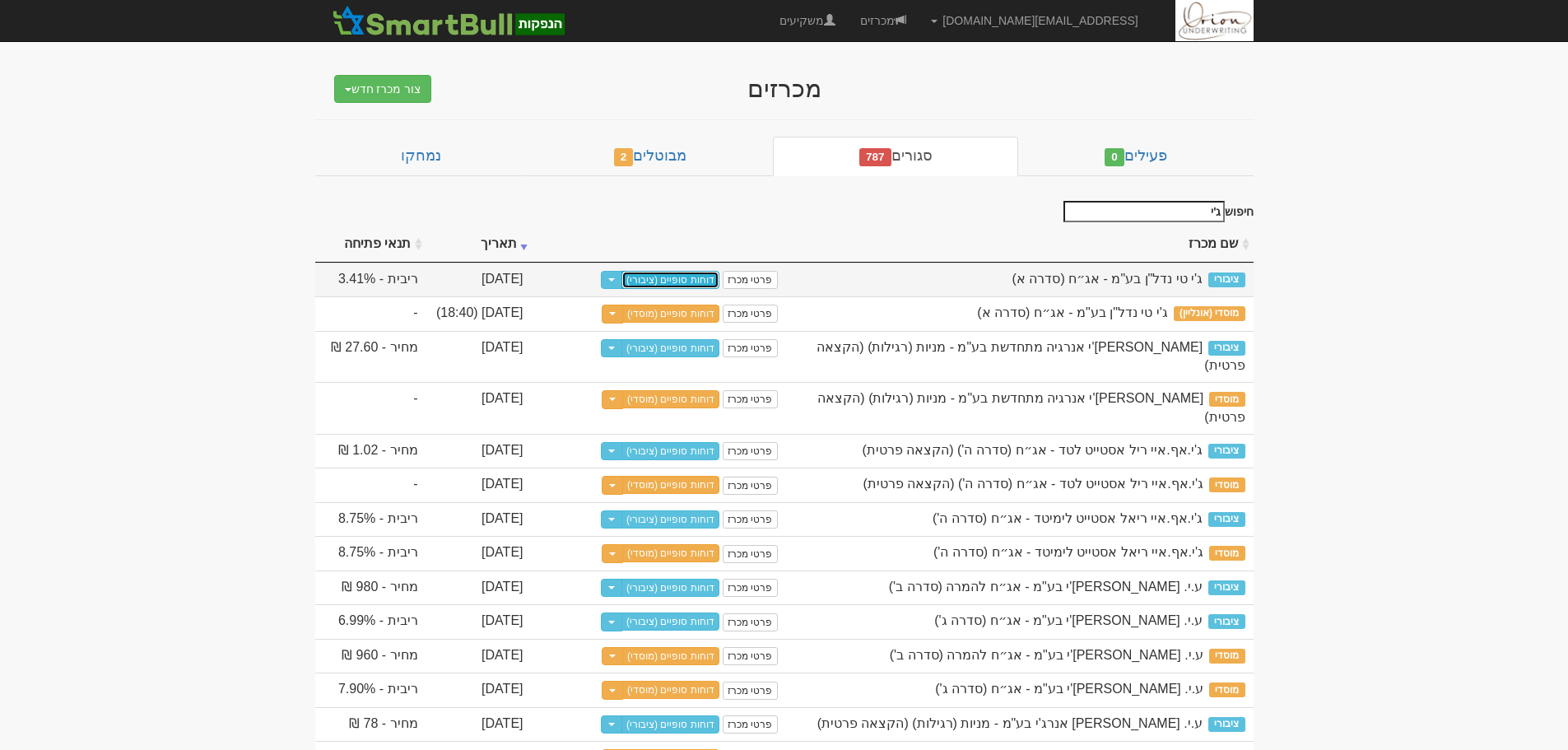
click at [681, 285] on link "דוחות סופיים (ציבורי)" at bounding box center [670, 279] width 98 height 18
click at [1159, 215] on input "ג'י" at bounding box center [1144, 211] width 162 height 22
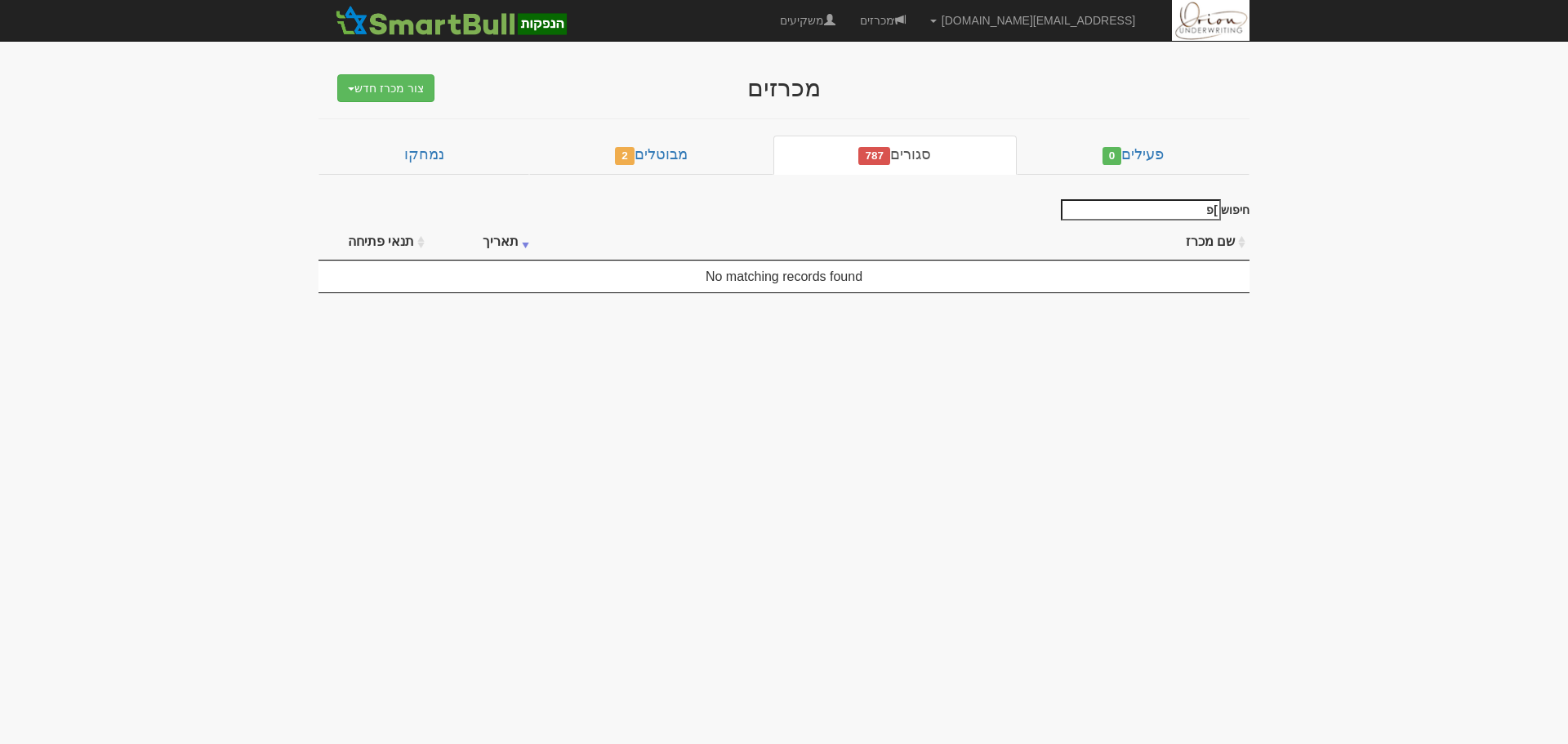
type input "]"
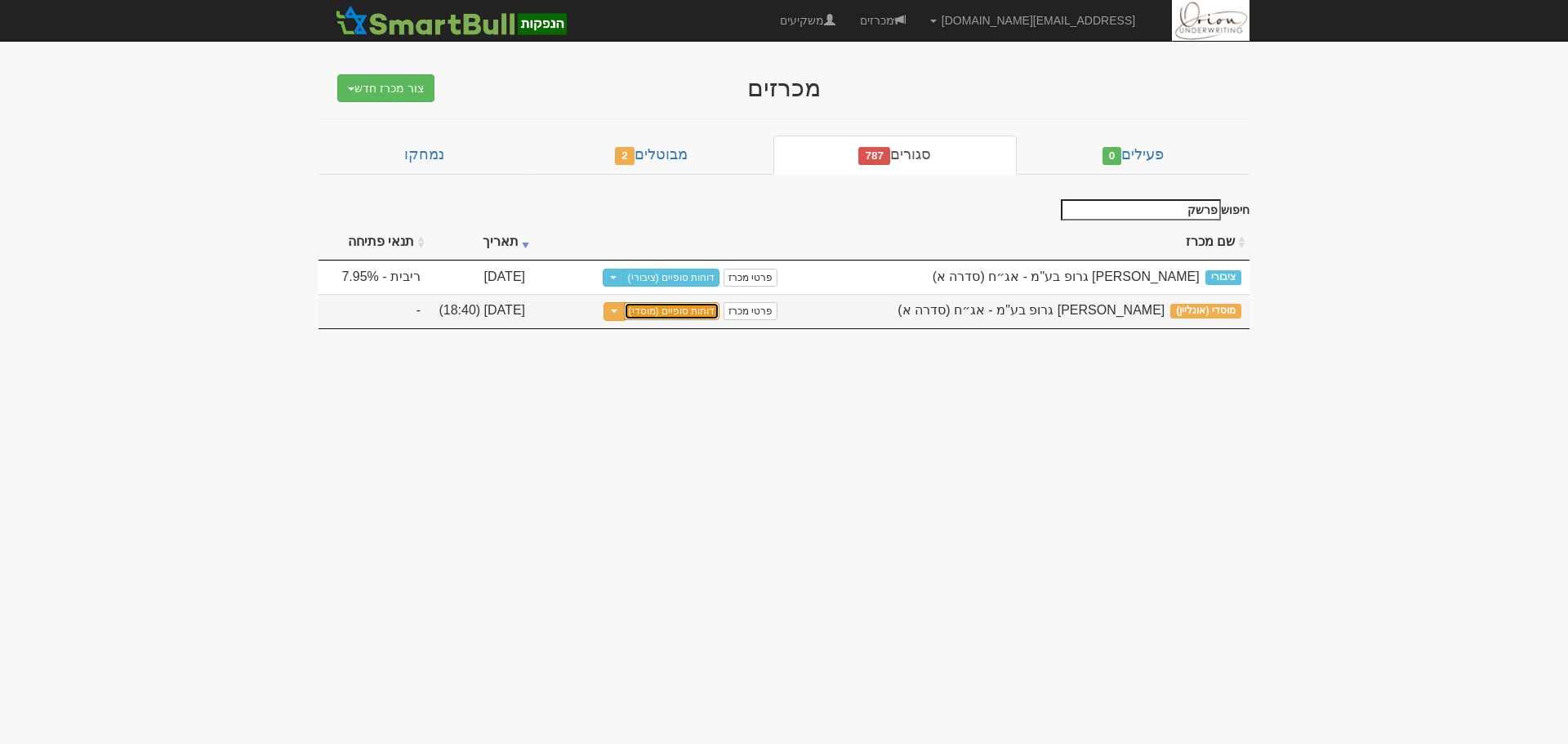
click at [669, 311] on link "דוחות סופיים (מוסדי)" at bounding box center [672, 311] width 96 height 18
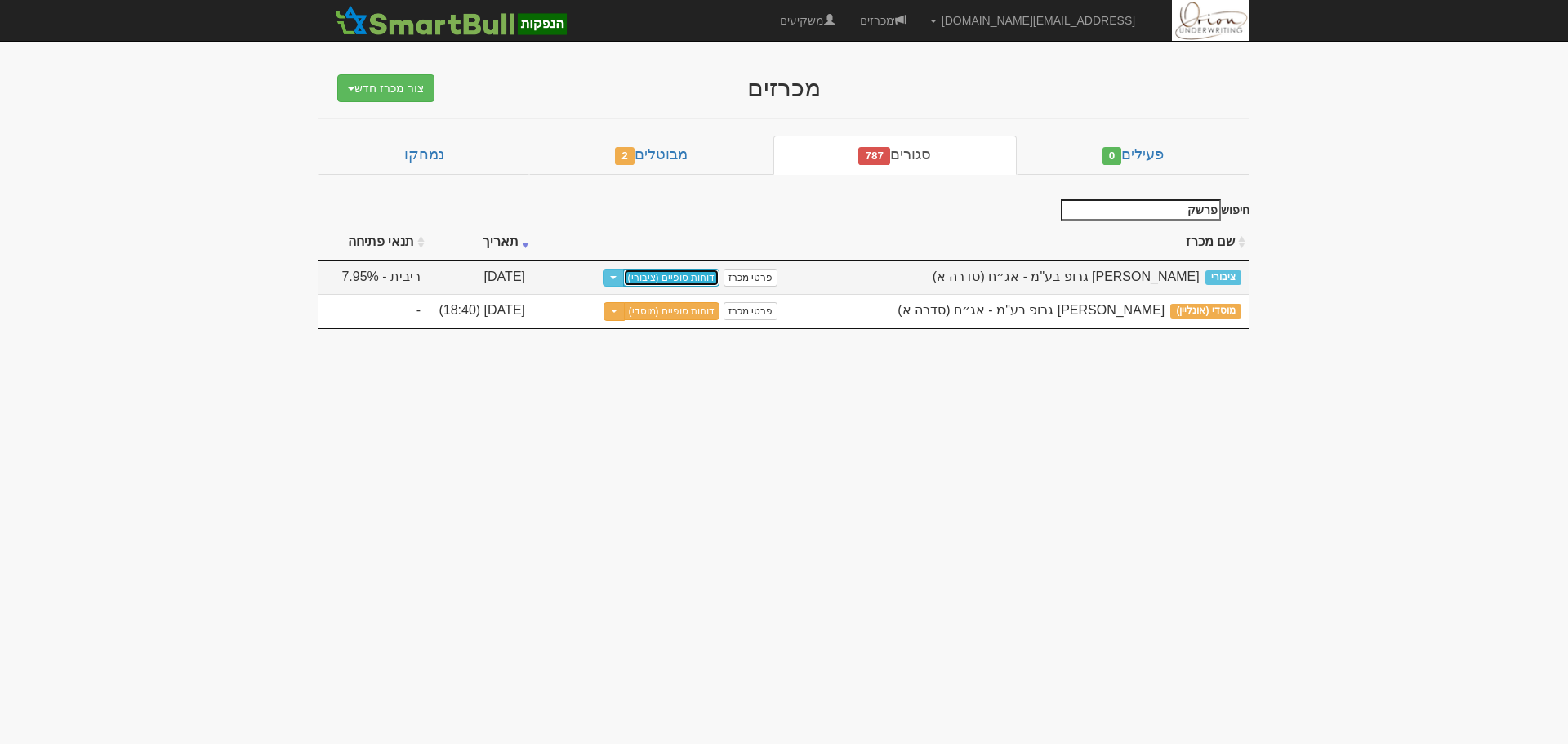
click at [687, 281] on link "דוחות סופיים (ציבורי)" at bounding box center [671, 277] width 97 height 18
drag, startPoint x: 1165, startPoint y: 223, endPoint x: 1167, endPoint y: 202, distance: 21.1
click at [1165, 220] on div "חיפוש פרשק" at bounding box center [1153, 212] width 195 height 26
click at [1167, 202] on input "פרשק" at bounding box center [1141, 209] width 160 height 21
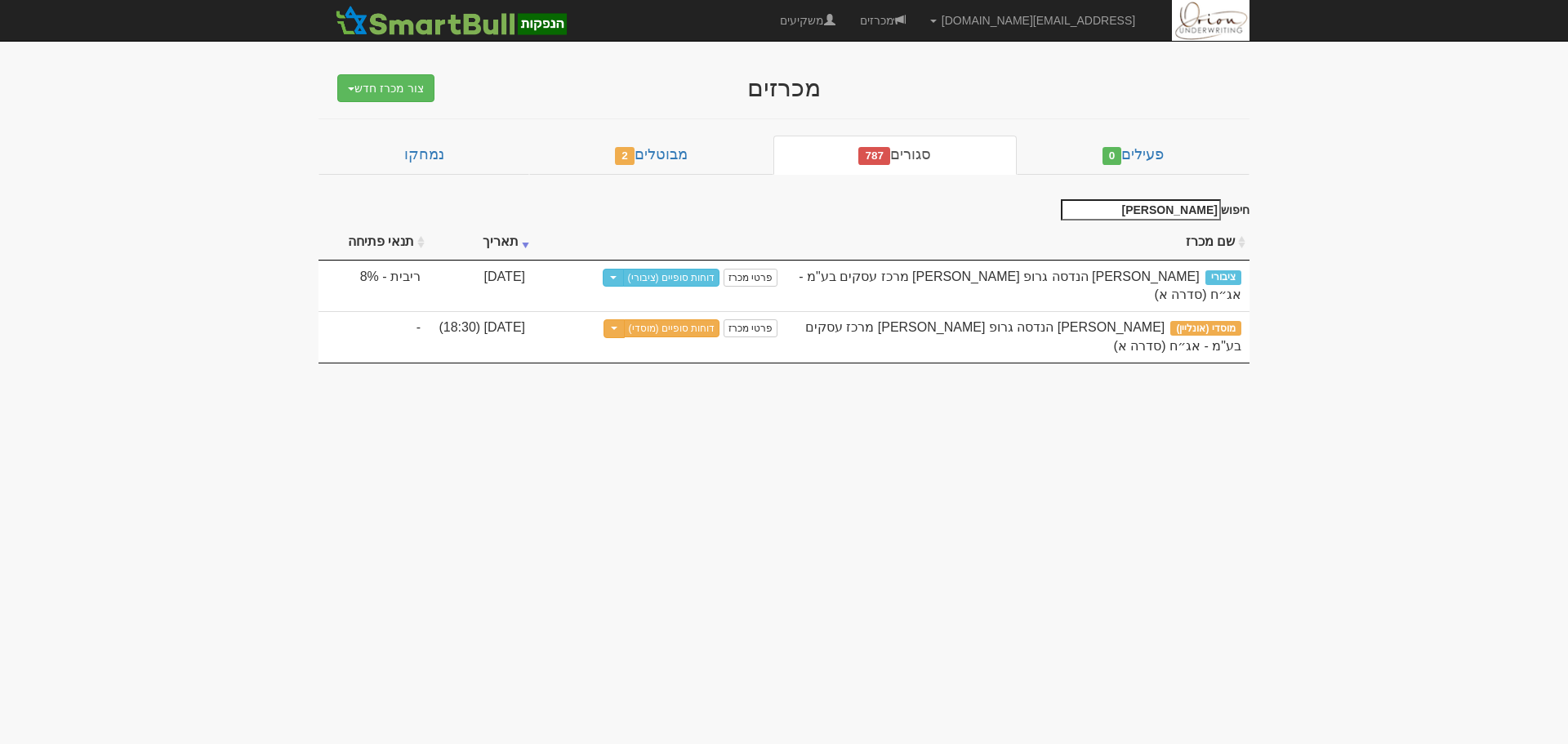
type input "ליאם"
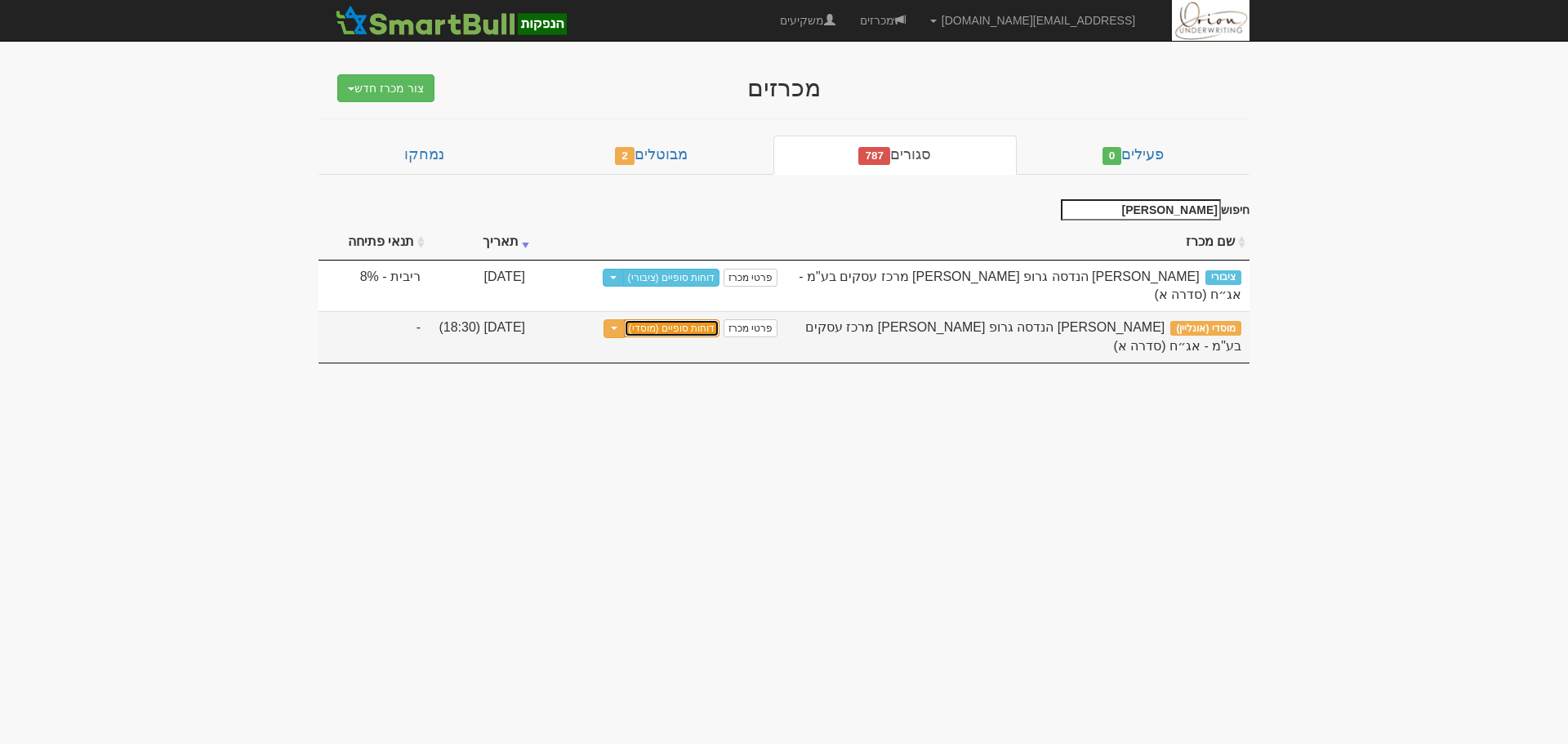
click at [683, 319] on link "דוחות סופיים (מוסדי)" at bounding box center [672, 328] width 96 height 18
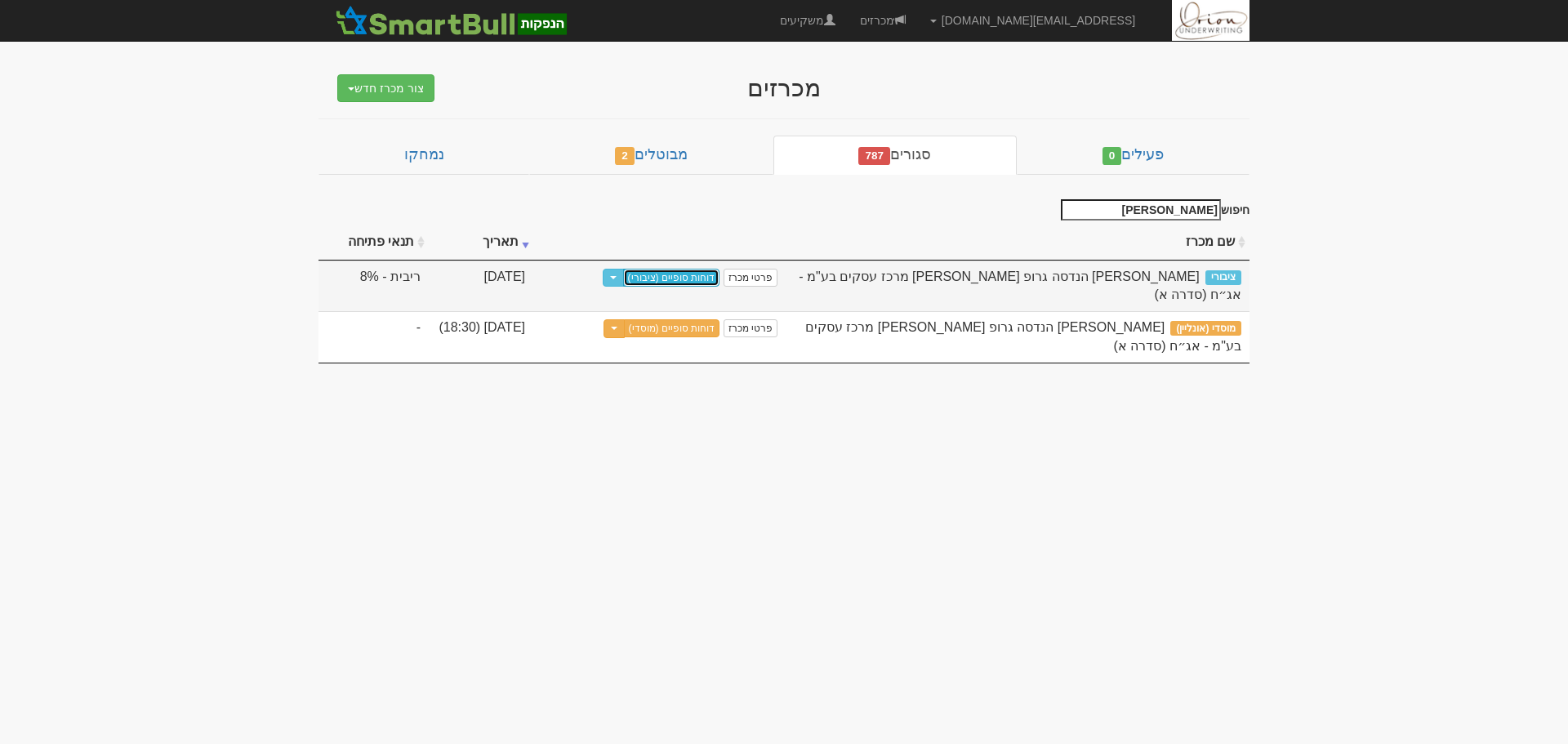
click at [689, 280] on link "דוחות סופיים (ציבורי)" at bounding box center [671, 277] width 97 height 18
